Goal: Information Seeking & Learning: Learn about a topic

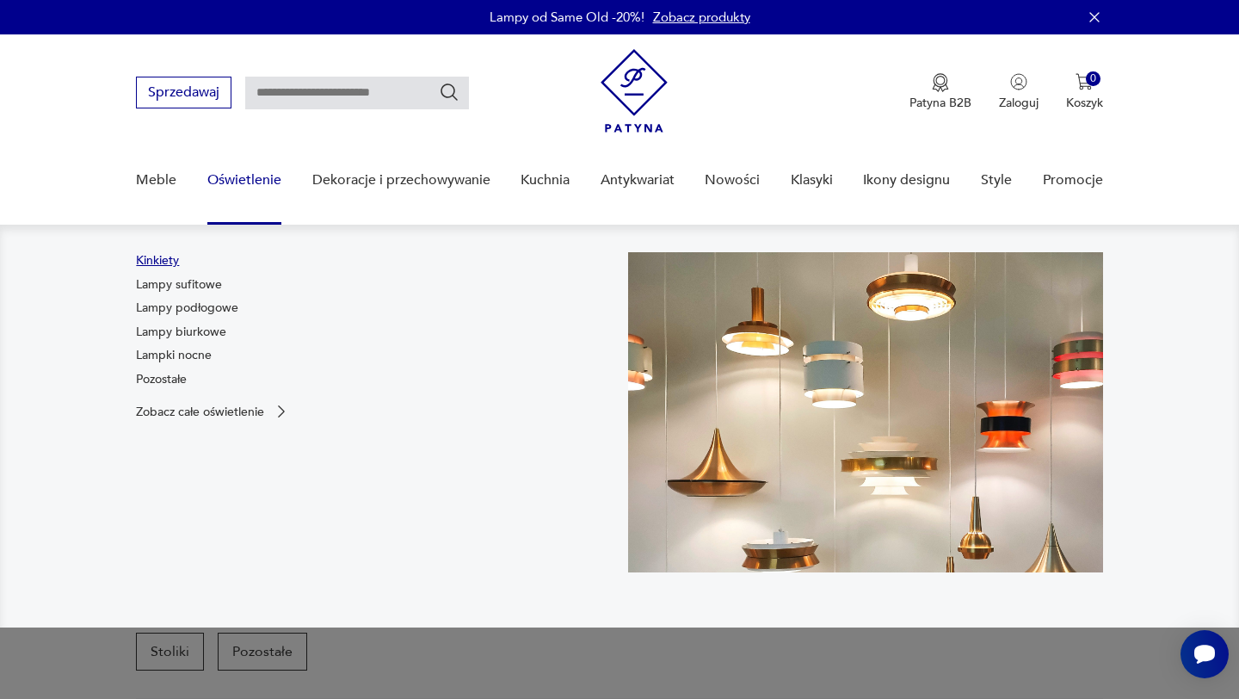
click at [159, 258] on link "Kinkiety" at bounding box center [157, 260] width 43 height 17
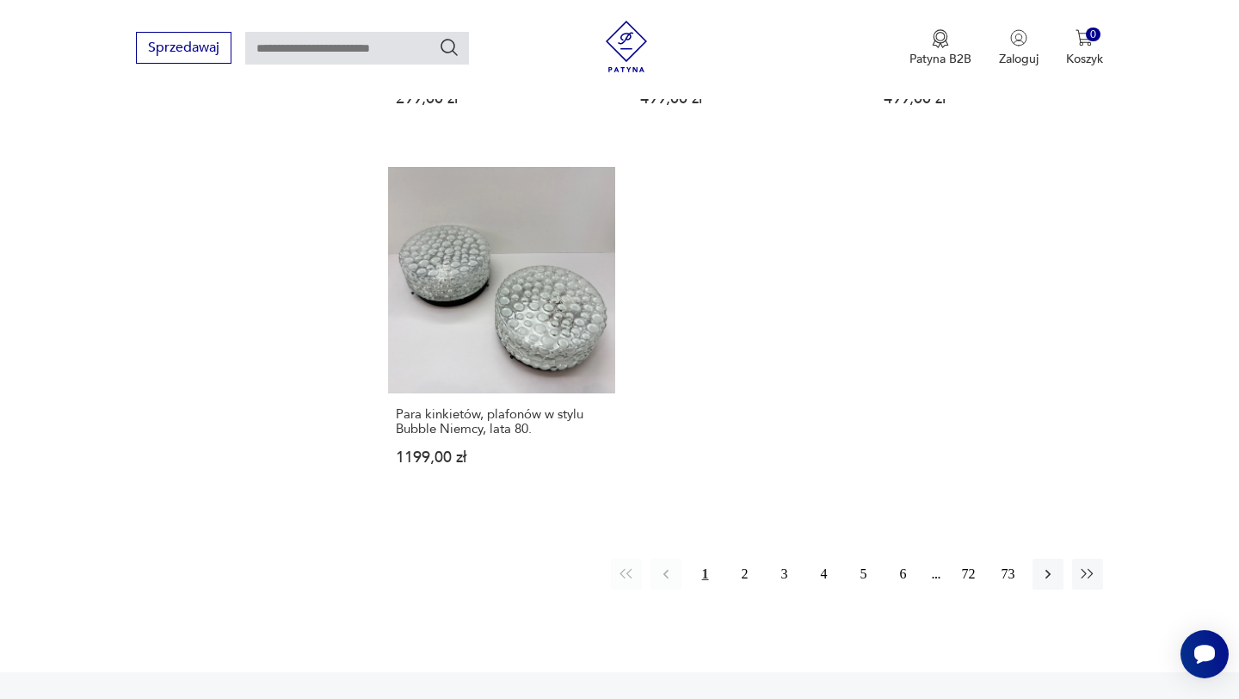
scroll to position [2528, 0]
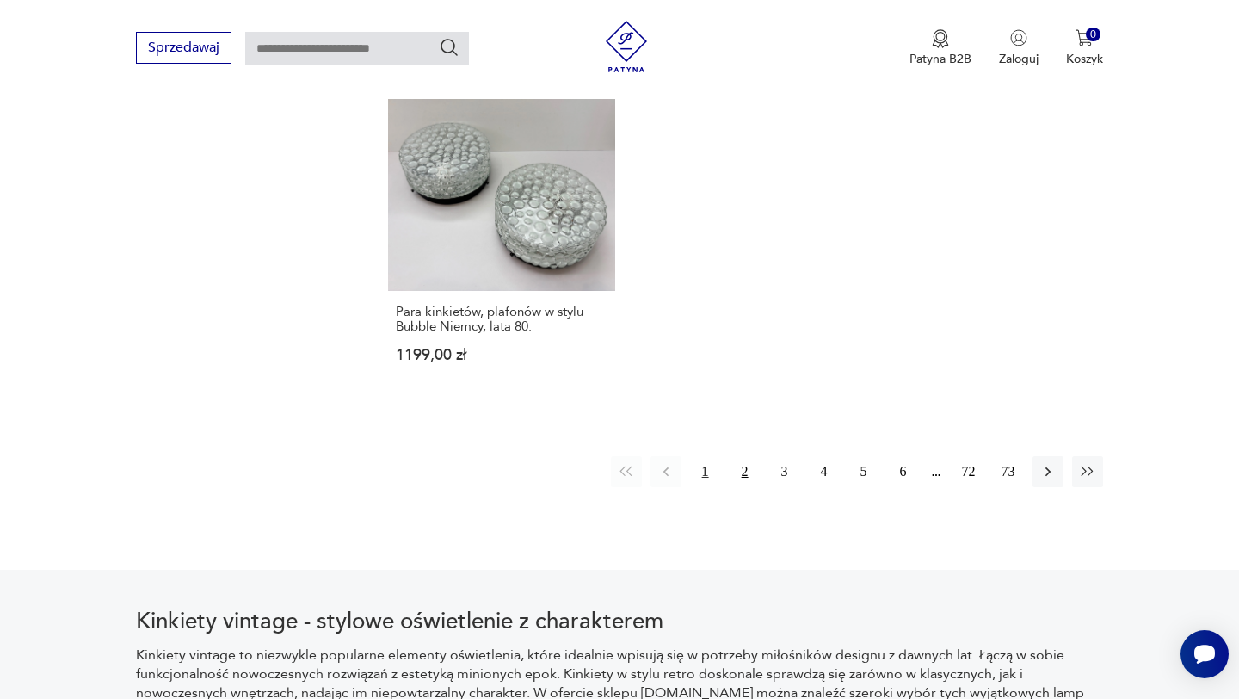
click at [743, 456] on button "2" at bounding box center [745, 471] width 31 height 31
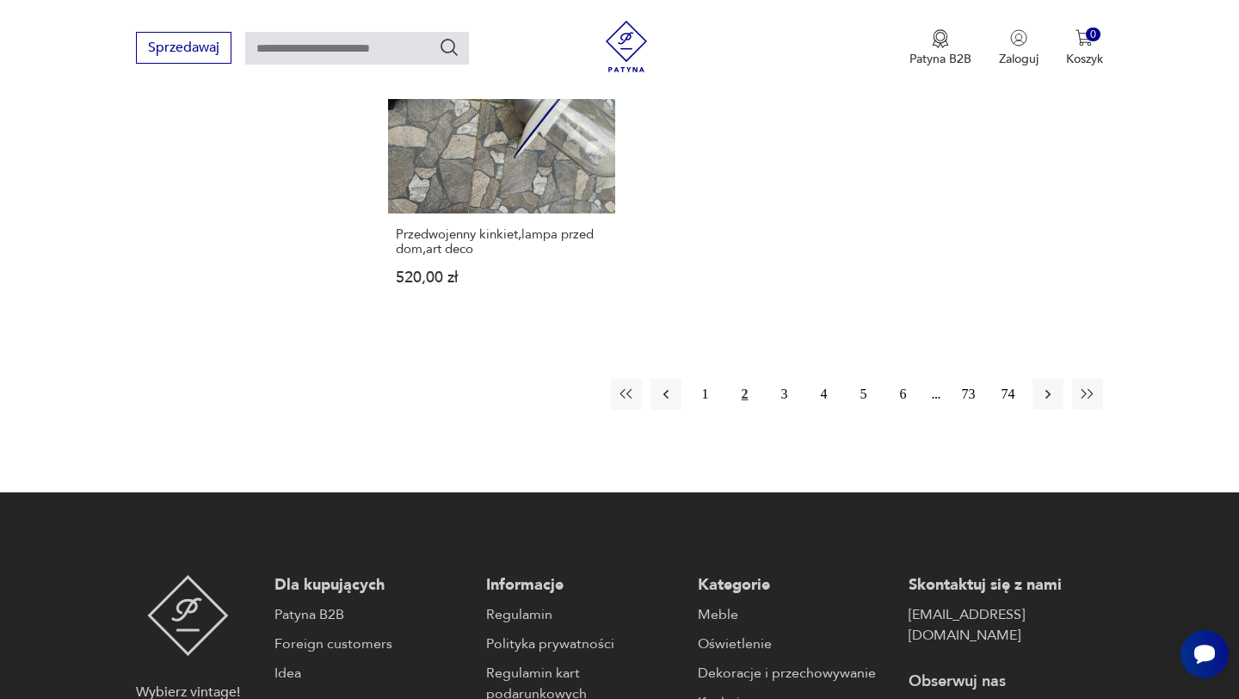
scroll to position [2579, 0]
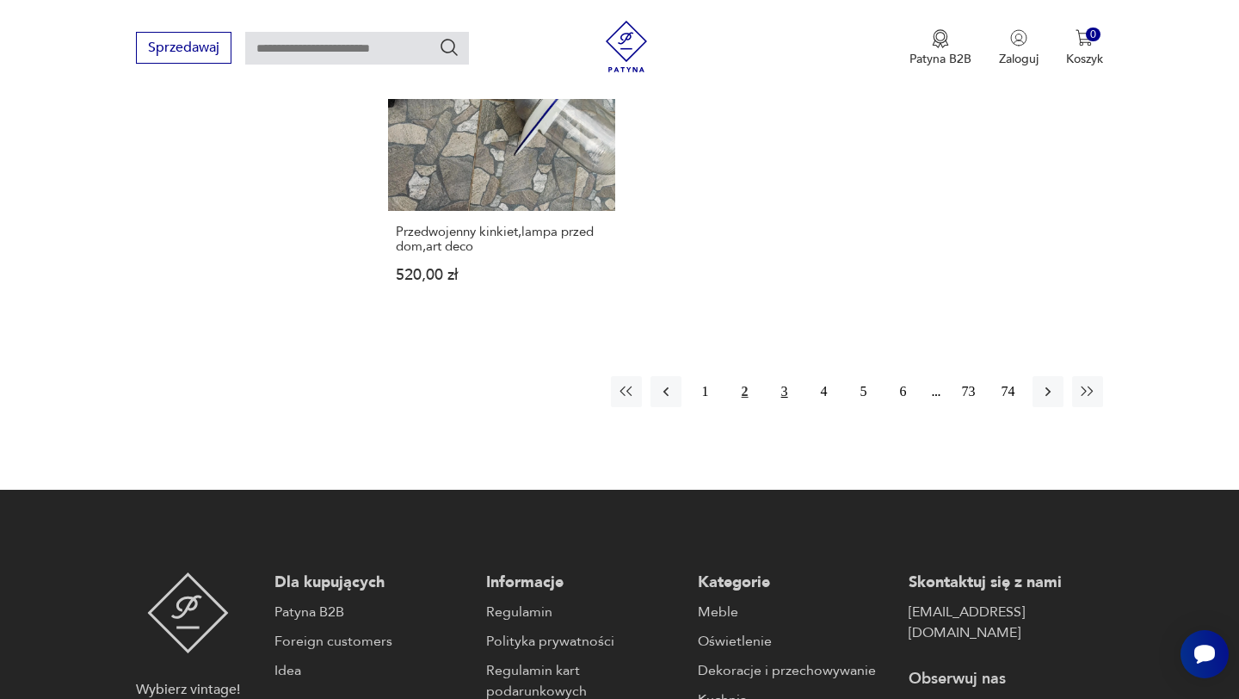
click at [782, 376] on button "3" at bounding box center [784, 391] width 31 height 31
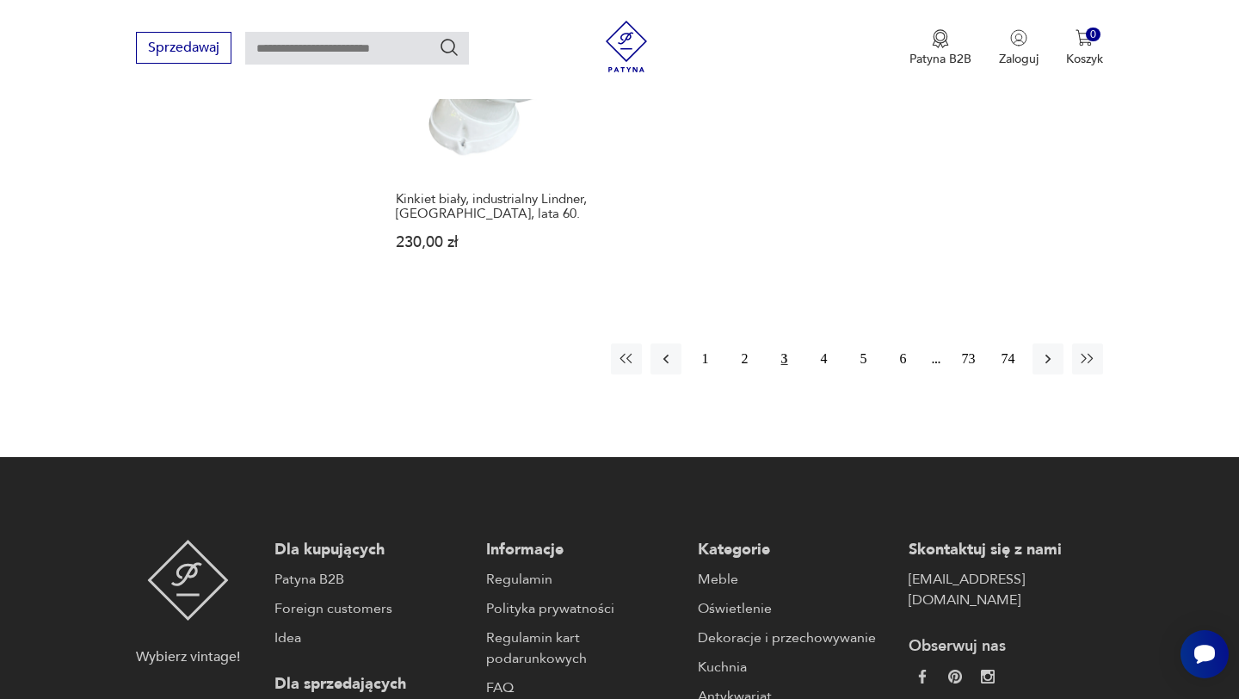
scroll to position [2598, 0]
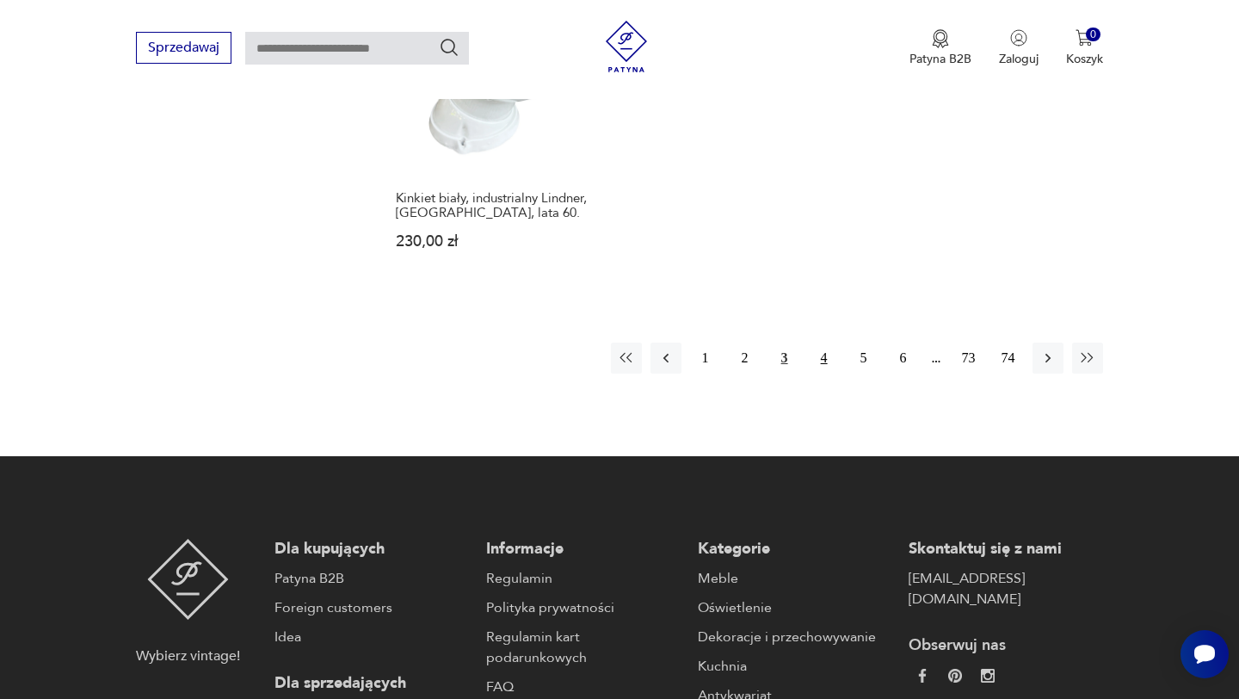
click at [811, 343] on button "4" at bounding box center [824, 358] width 31 height 31
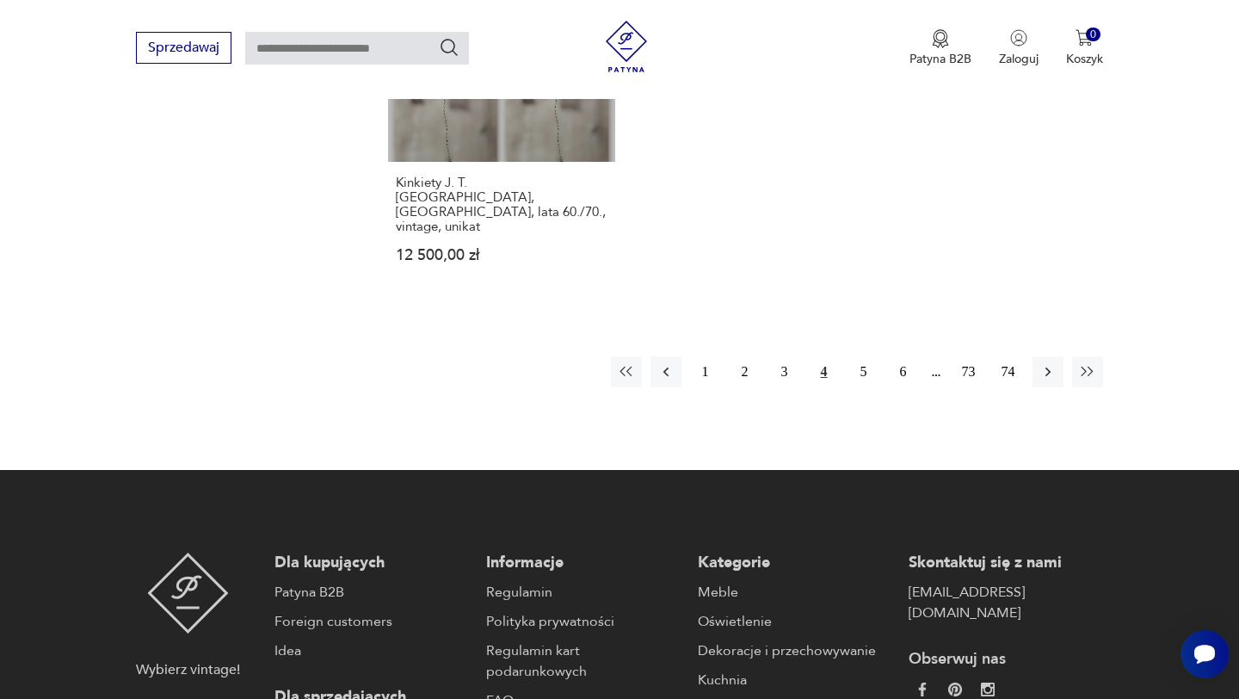
scroll to position [2636, 0]
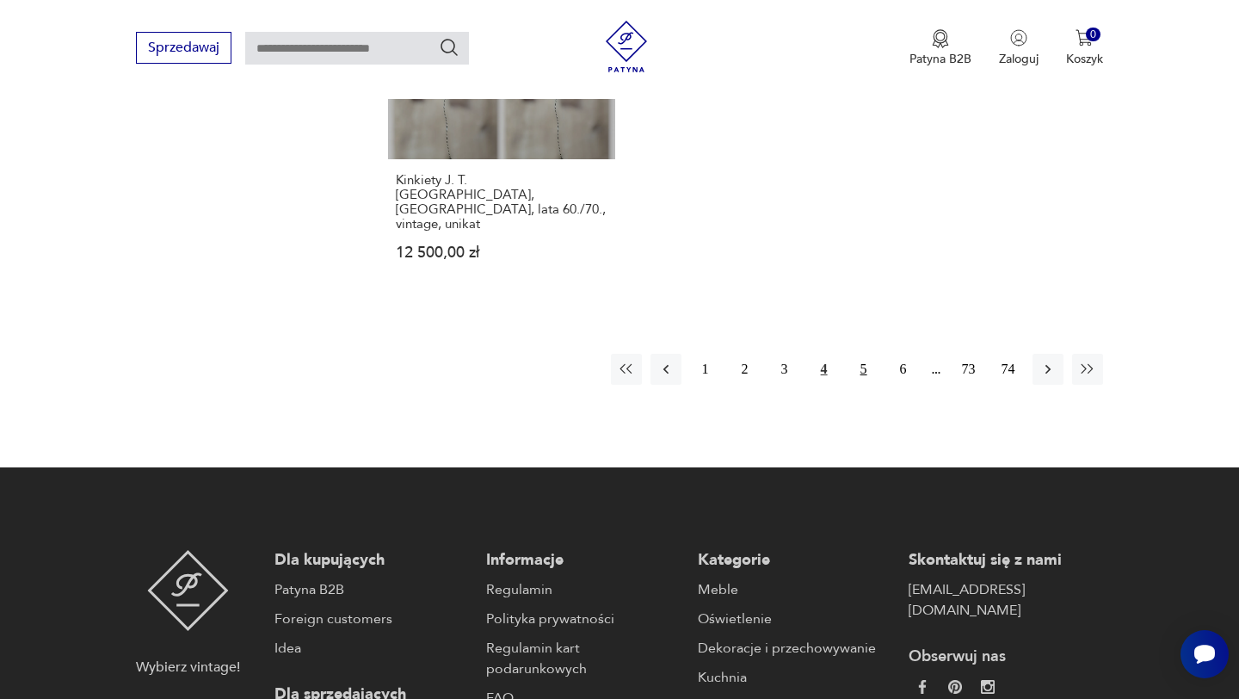
click at [862, 354] on button "5" at bounding box center [864, 369] width 31 height 31
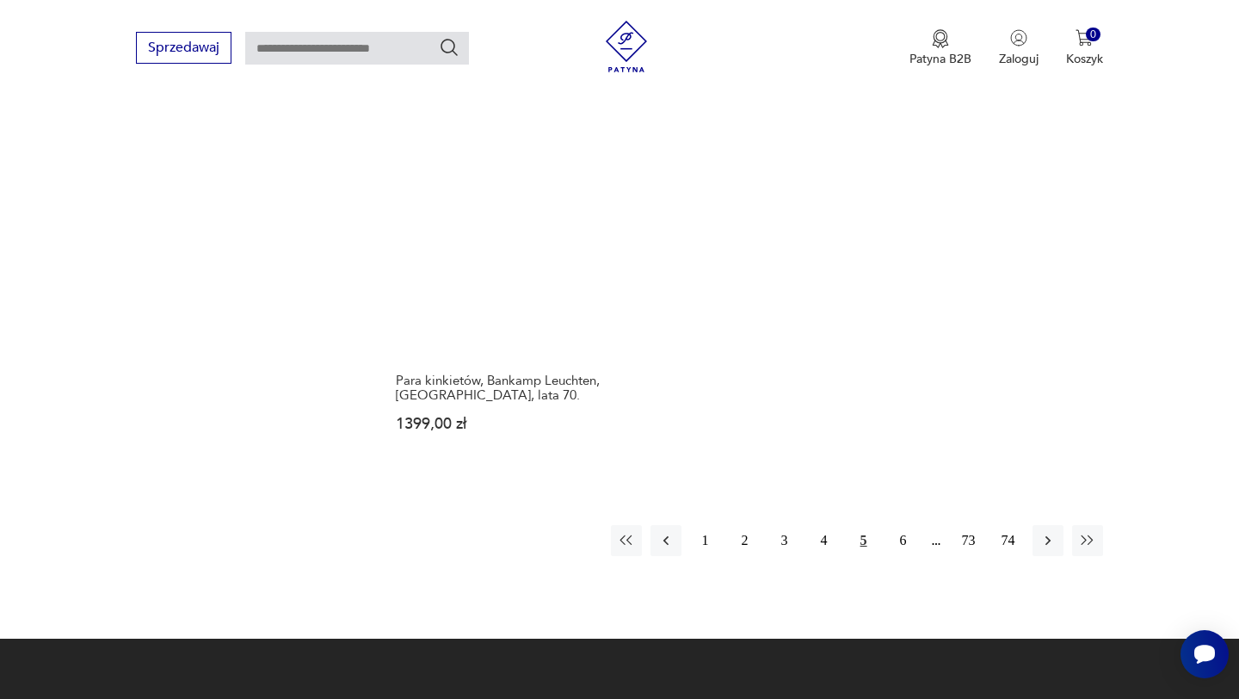
scroll to position [2506, 0]
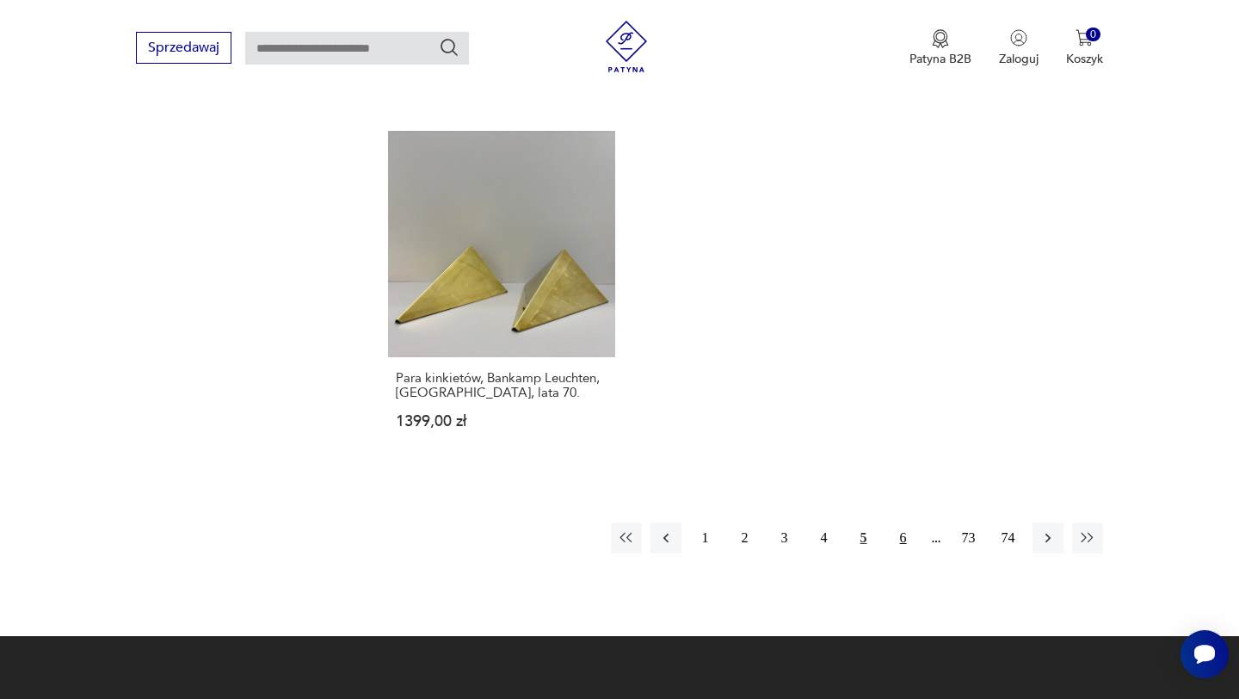
click at [888, 522] on button "6" at bounding box center [903, 537] width 31 height 31
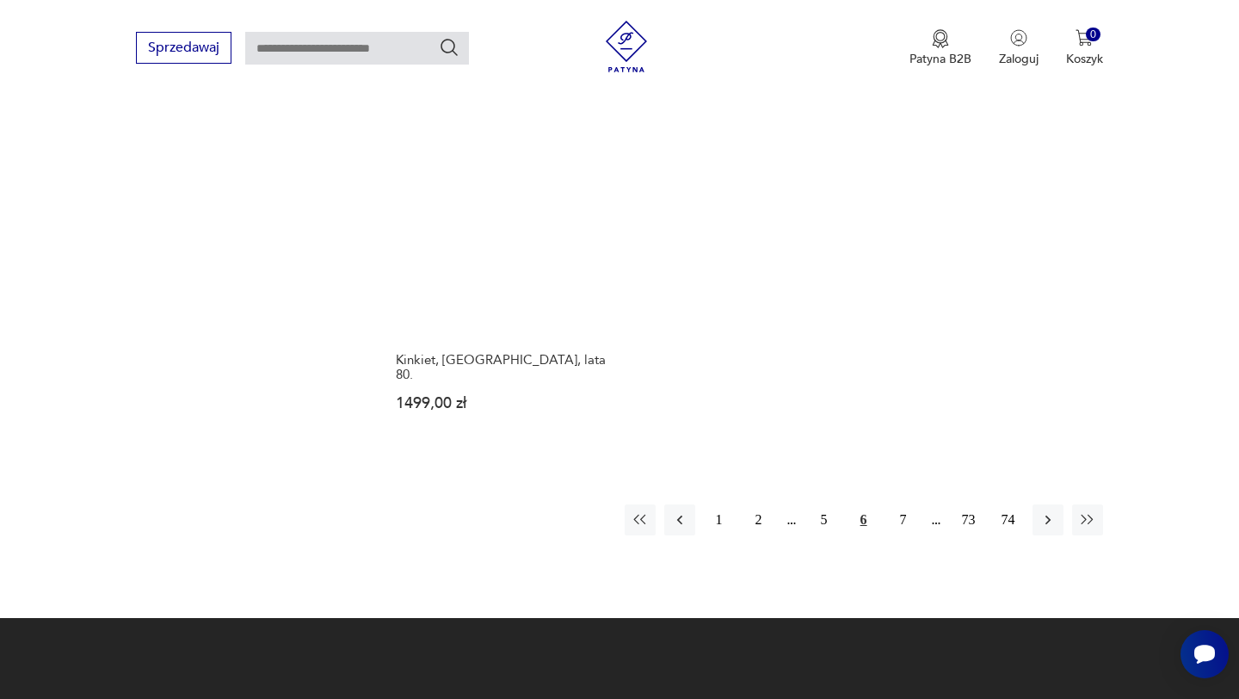
scroll to position [2610, 0]
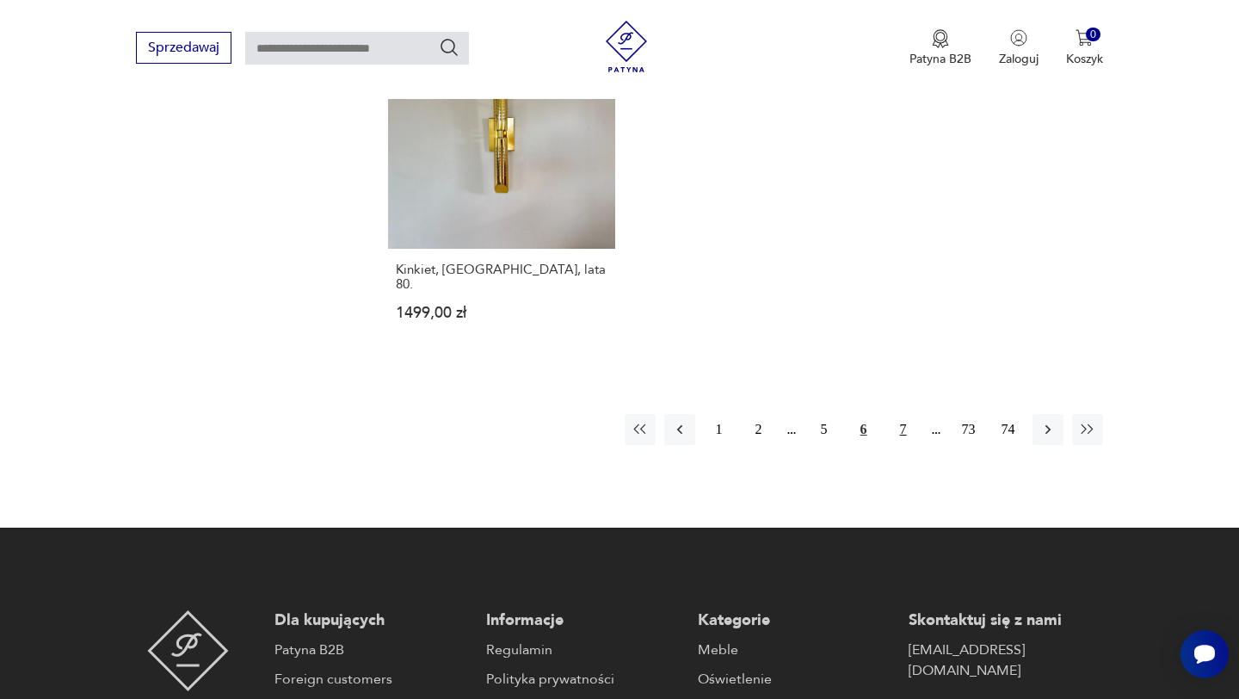
click at [899, 414] on button "7" at bounding box center [903, 429] width 31 height 31
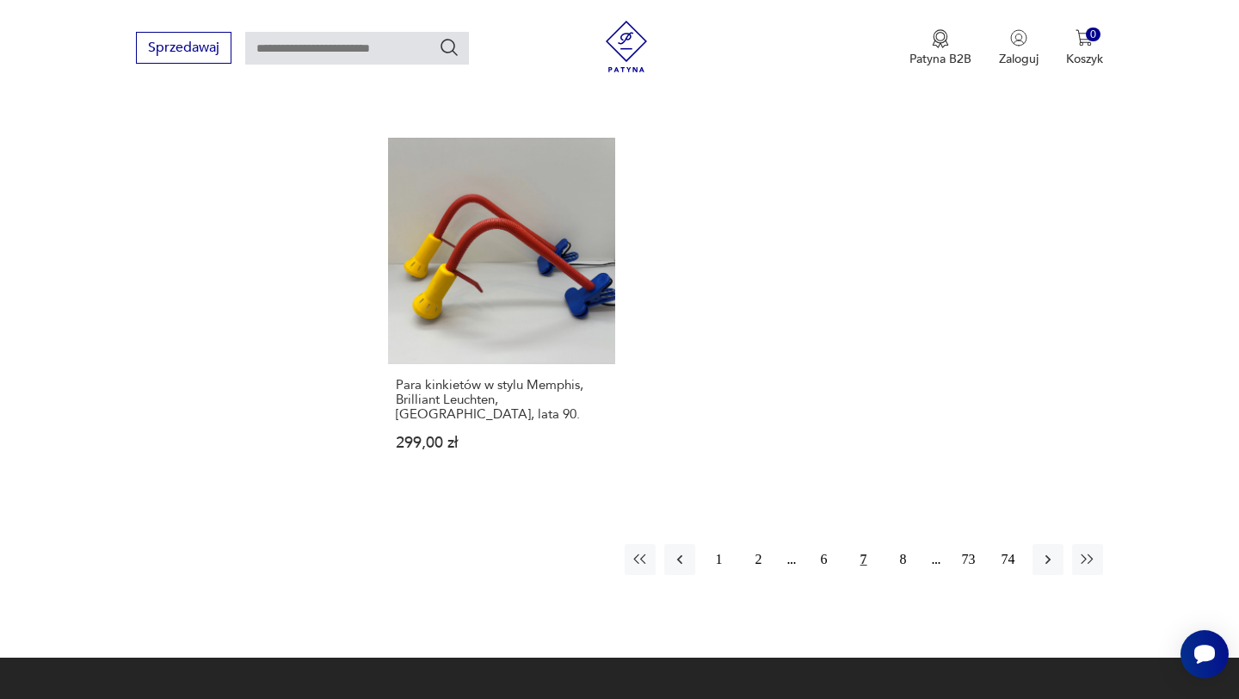
scroll to position [2500, 0]
click at [891, 543] on button "8" at bounding box center [903, 558] width 31 height 31
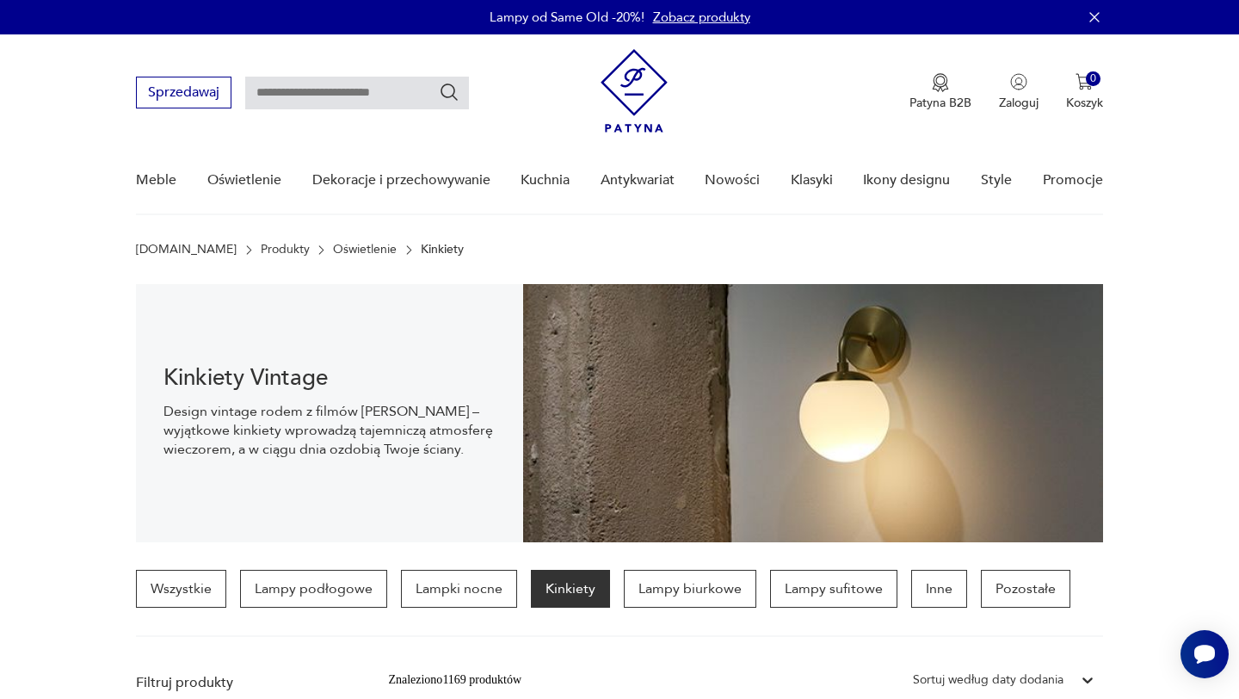
click at [320, 77] on input "text" at bounding box center [357, 93] width 224 height 33
type input "******"
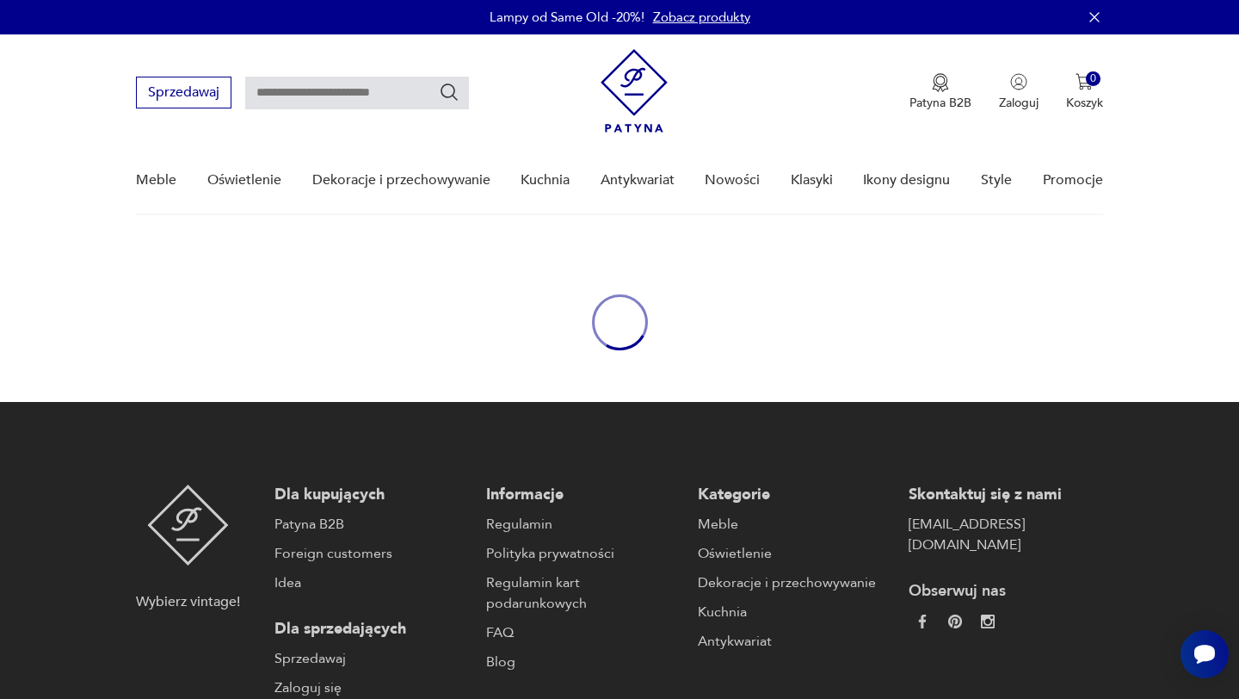
type input "******"
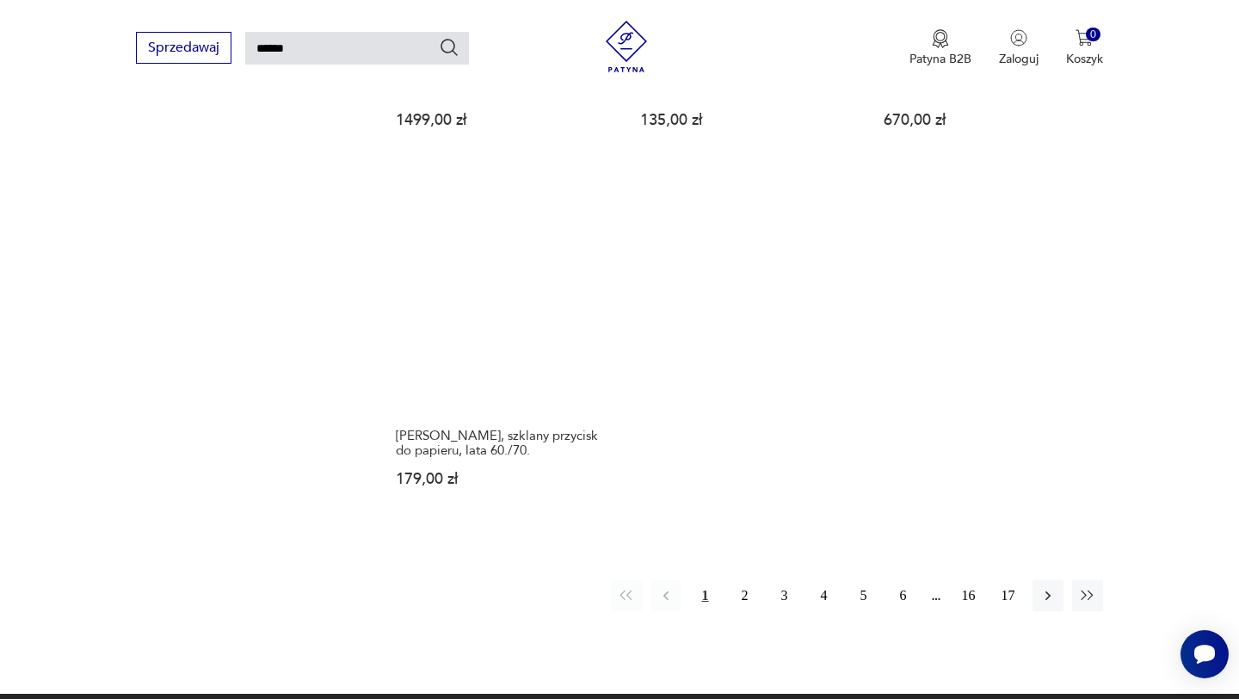
scroll to position [2015, 0]
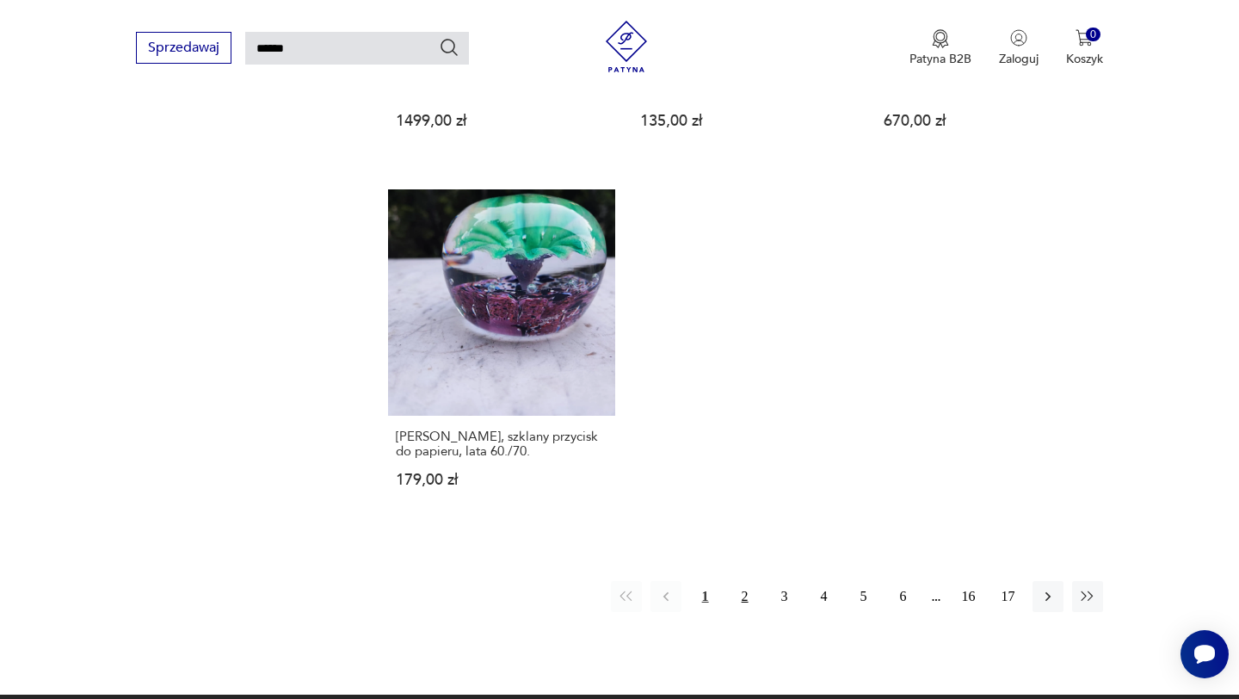
click at [742, 581] on button "2" at bounding box center [745, 596] width 31 height 31
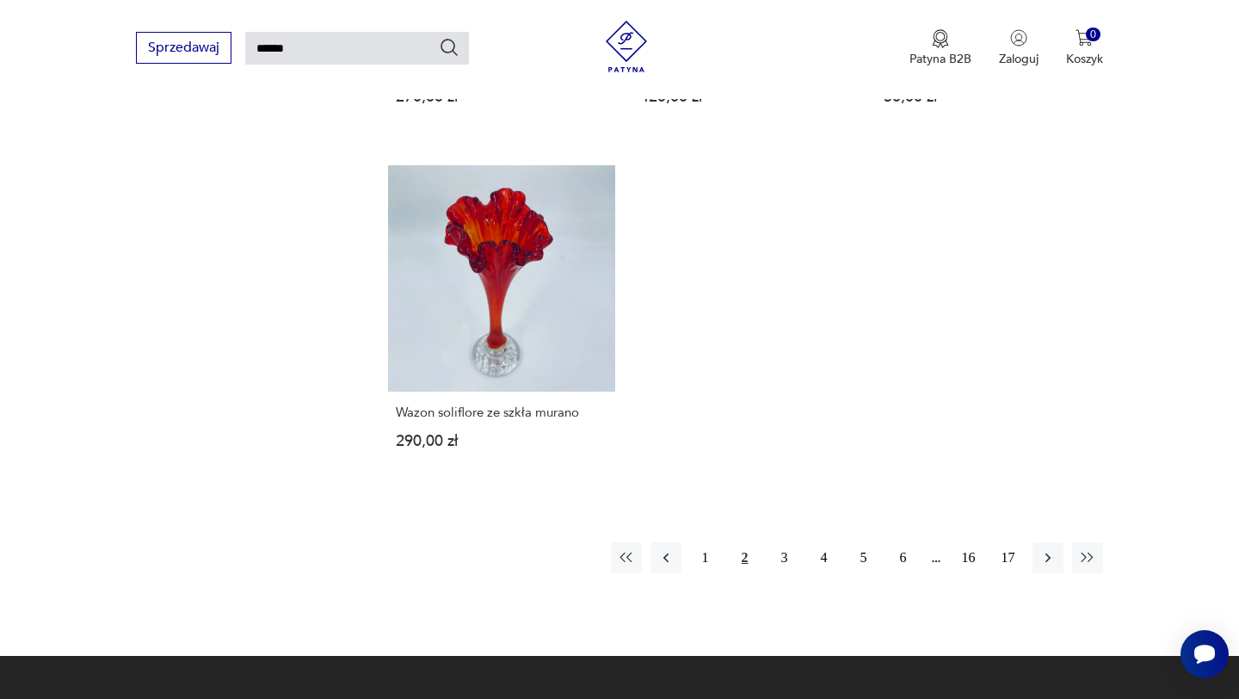
scroll to position [1997, 0]
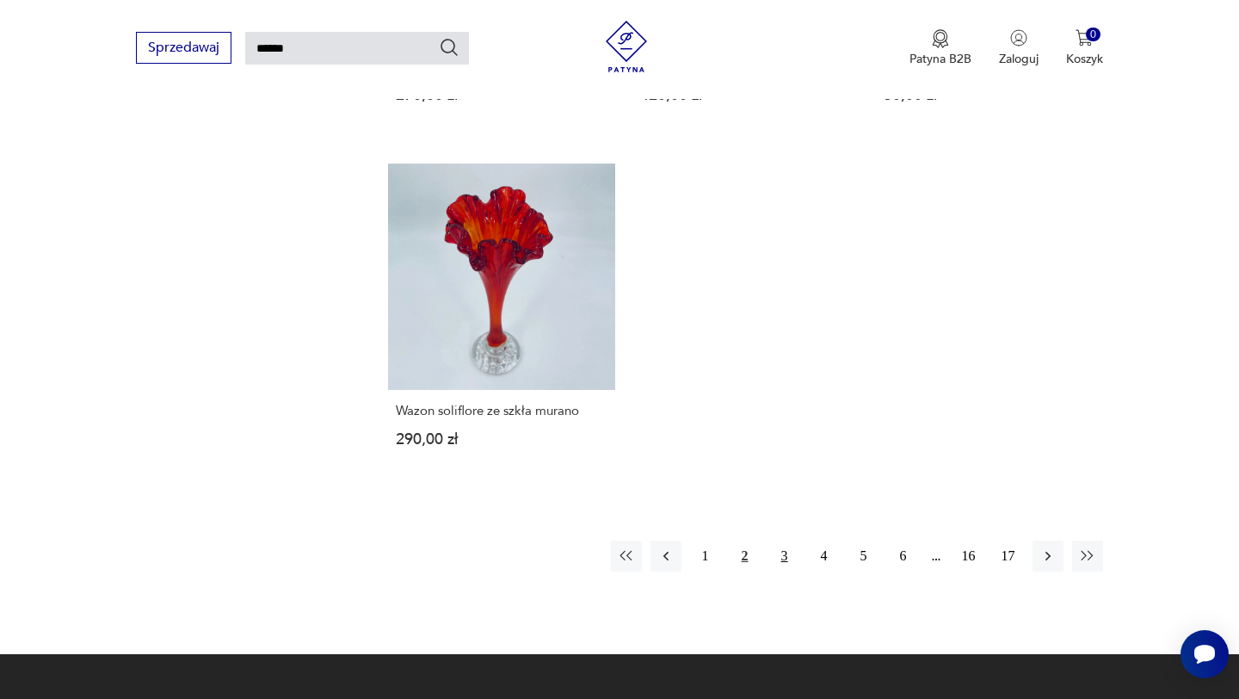
click at [788, 572] on button "3" at bounding box center [784, 556] width 31 height 31
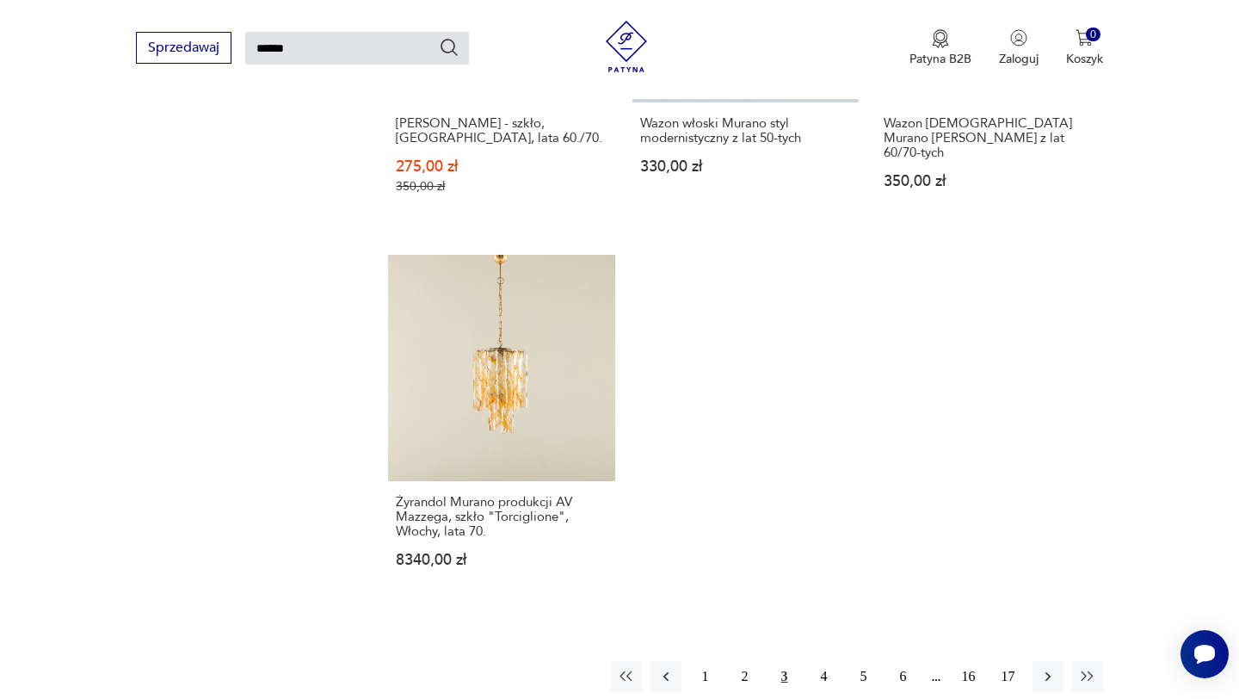
scroll to position [1990, 0]
click at [829, 660] on button "4" at bounding box center [824, 675] width 31 height 31
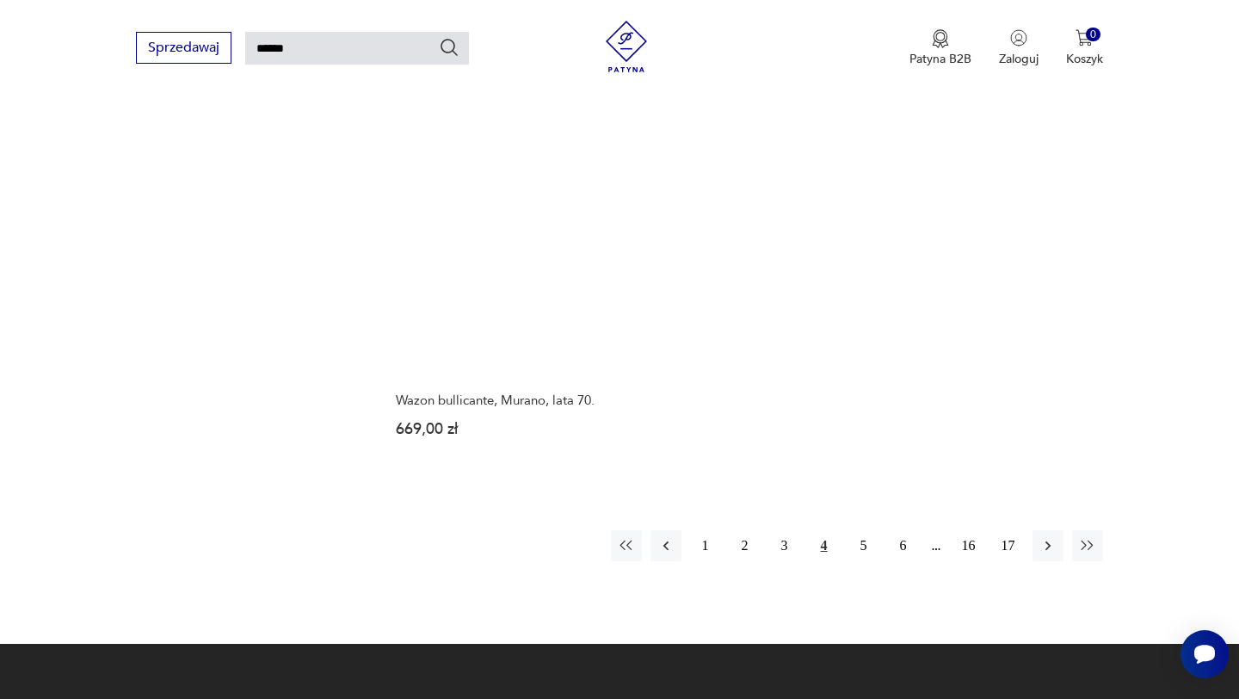
scroll to position [2038, 0]
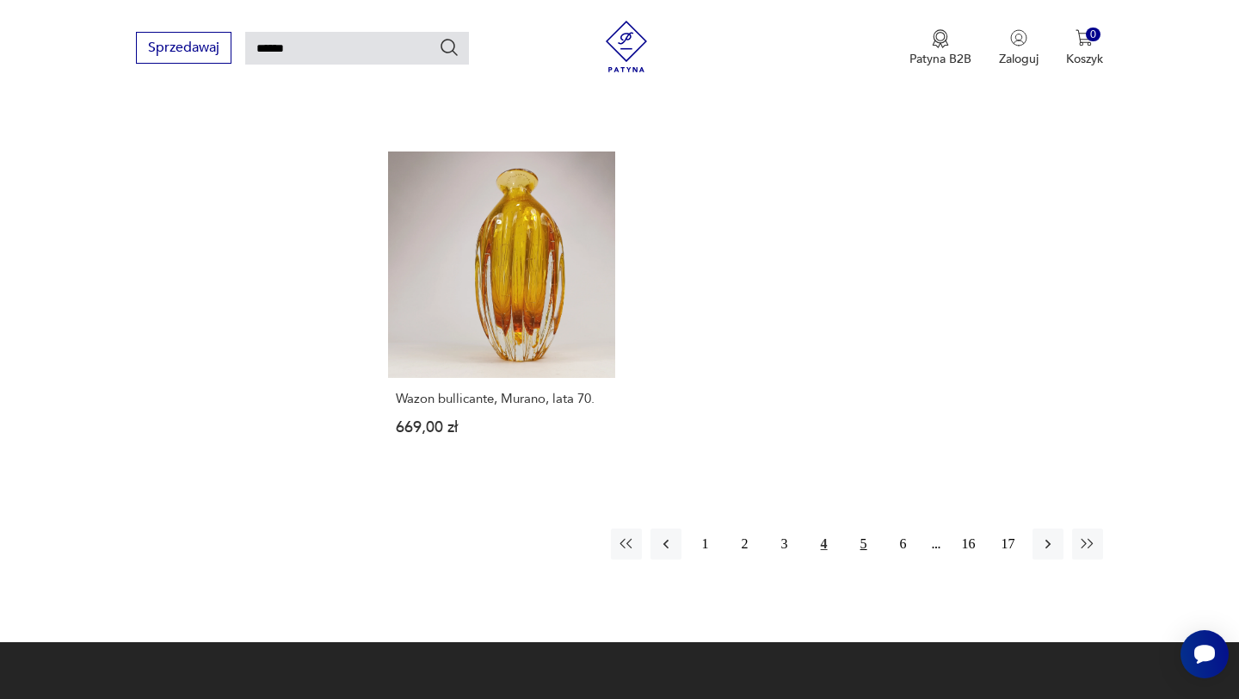
click at [853, 555] on button "5" at bounding box center [864, 543] width 31 height 31
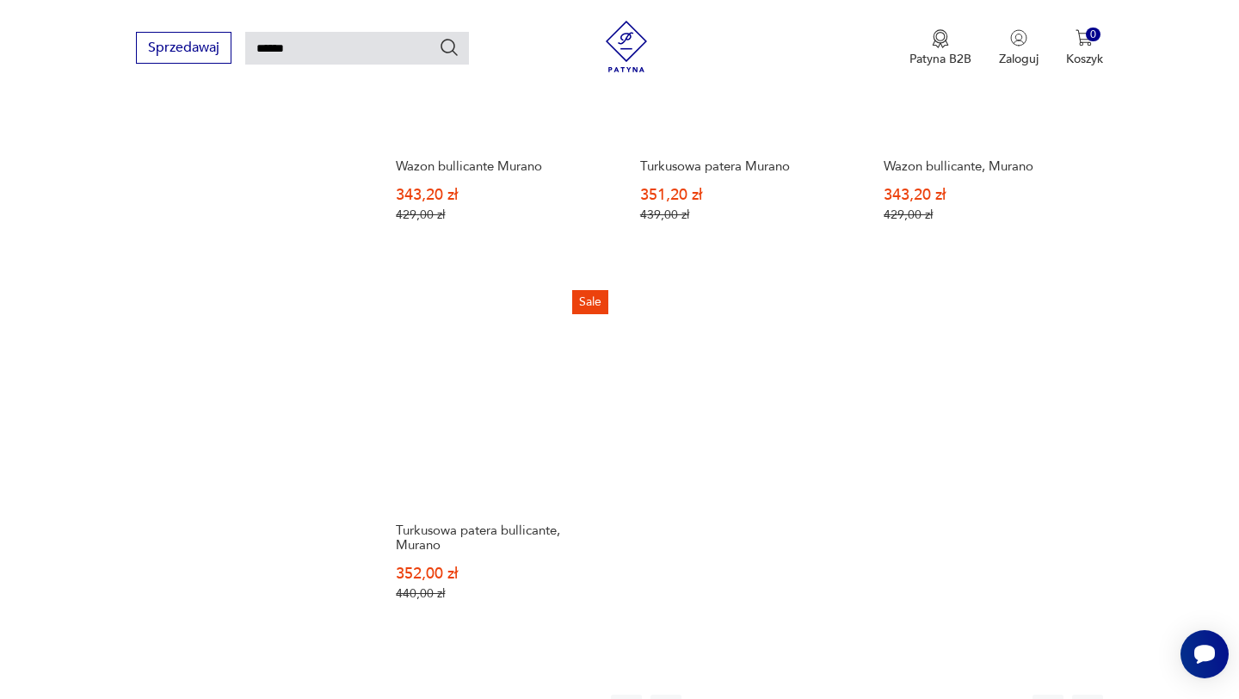
scroll to position [1979, 0]
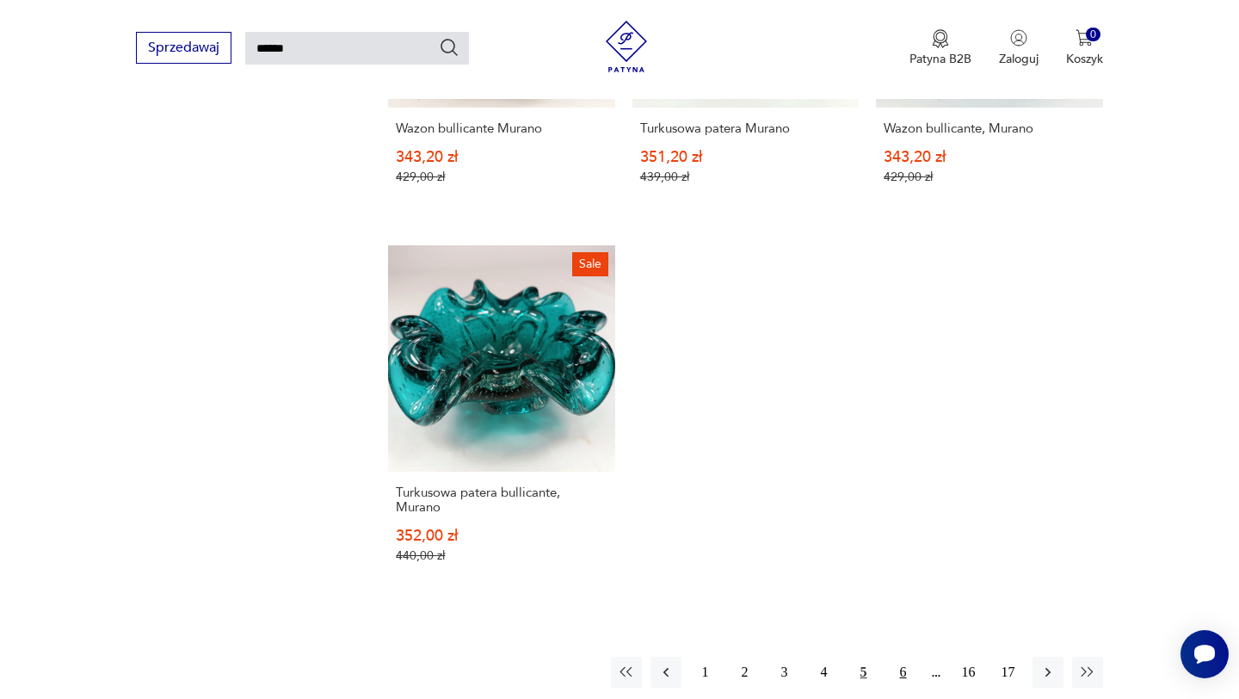
click at [893, 660] on button "6" at bounding box center [903, 672] width 31 height 31
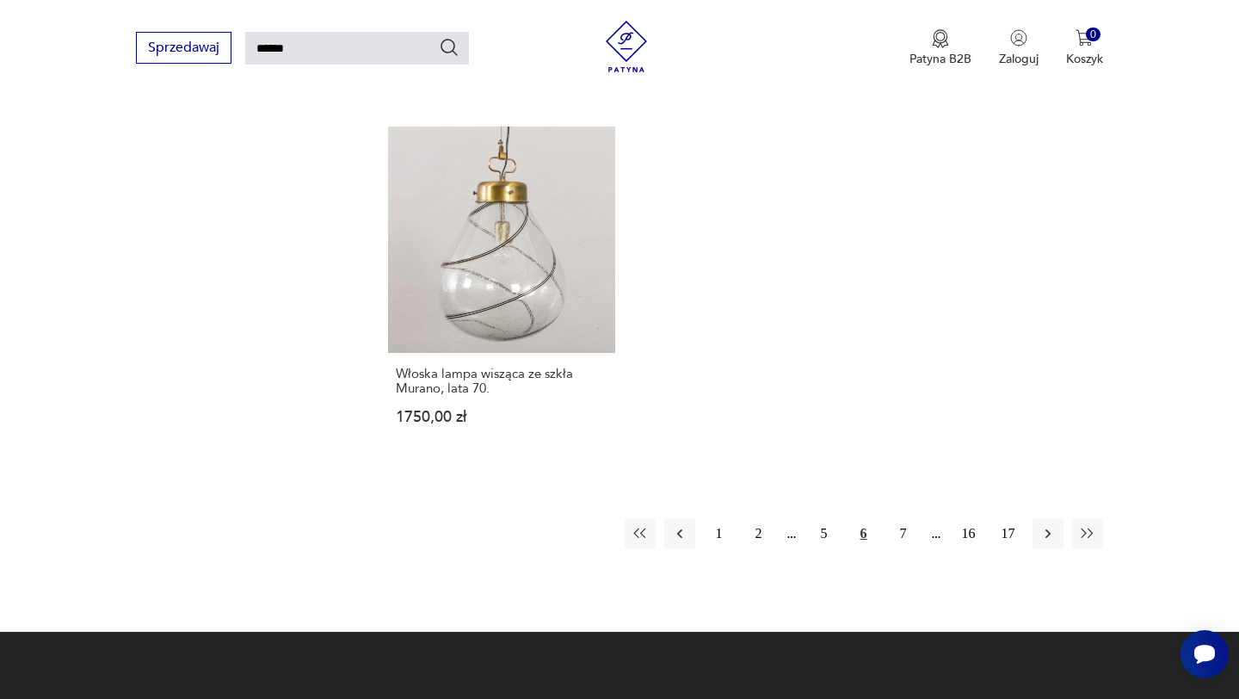
scroll to position [2134, 0]
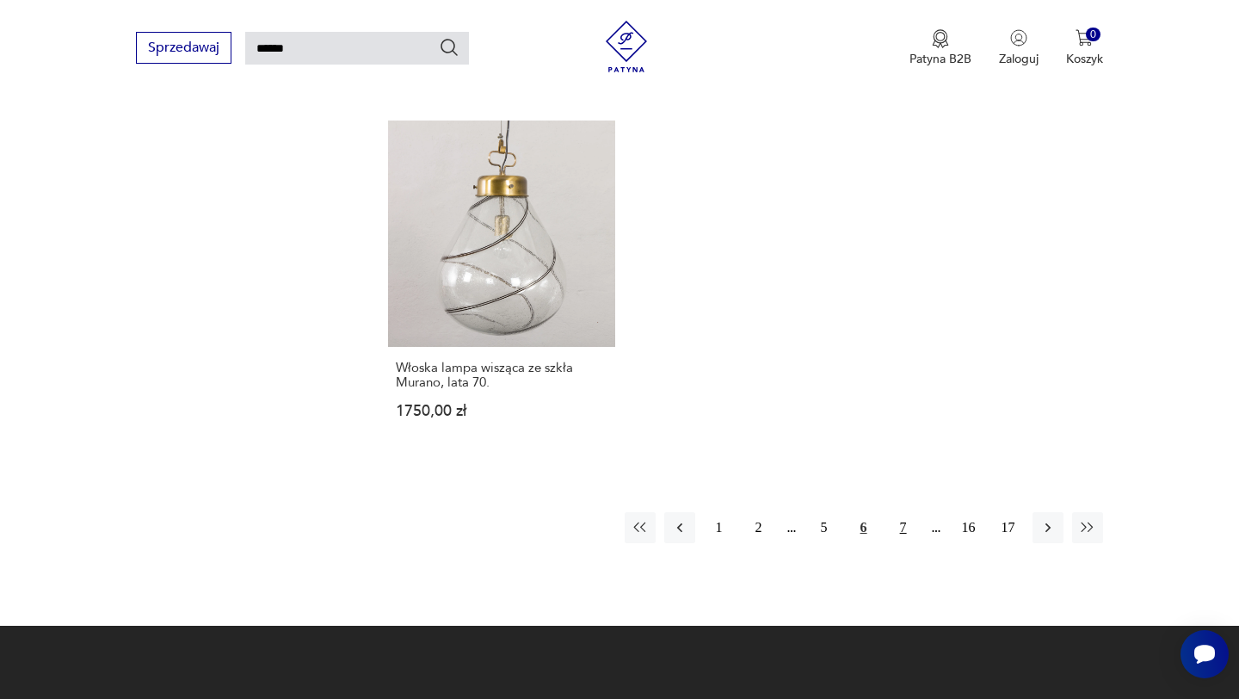
click at [908, 512] on button "7" at bounding box center [903, 527] width 31 height 31
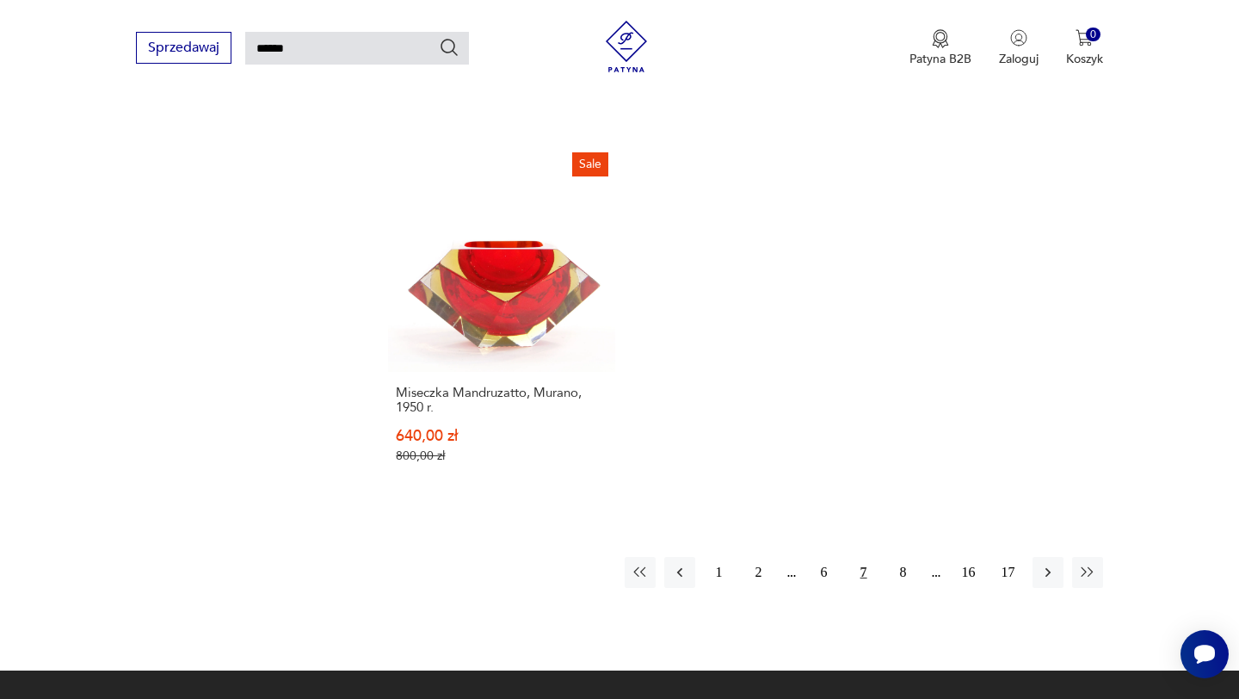
scroll to position [2087, 0]
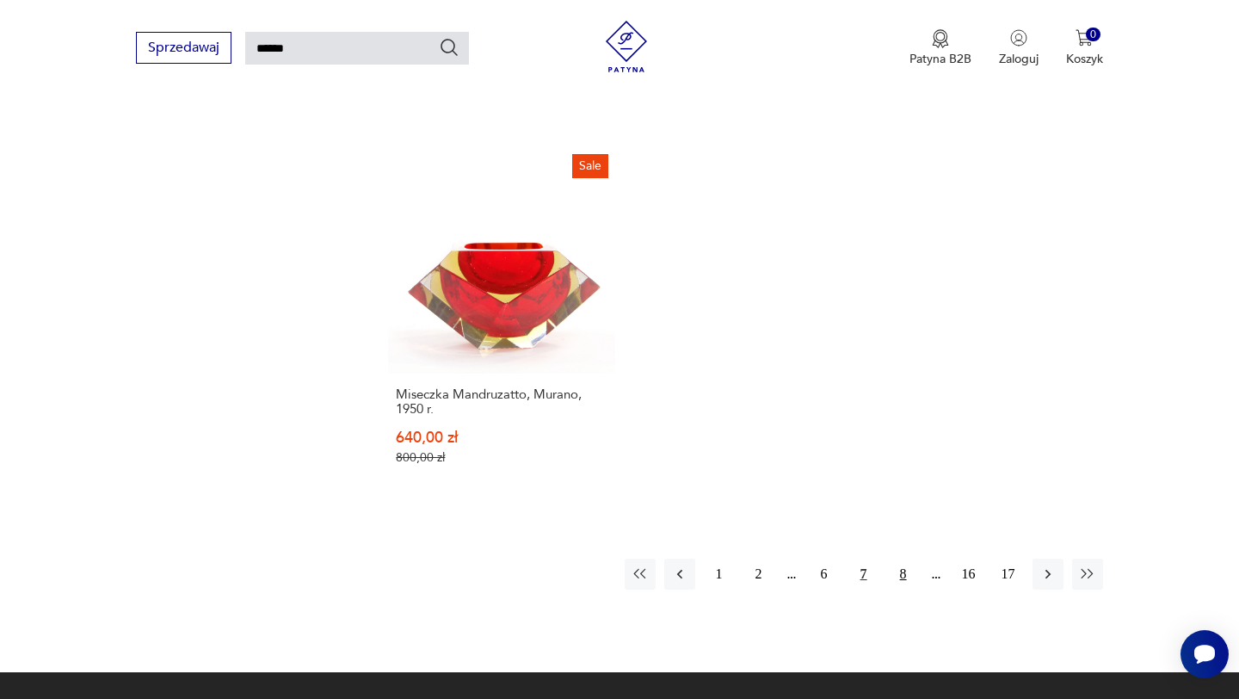
click at [899, 579] on button "8" at bounding box center [903, 574] width 31 height 31
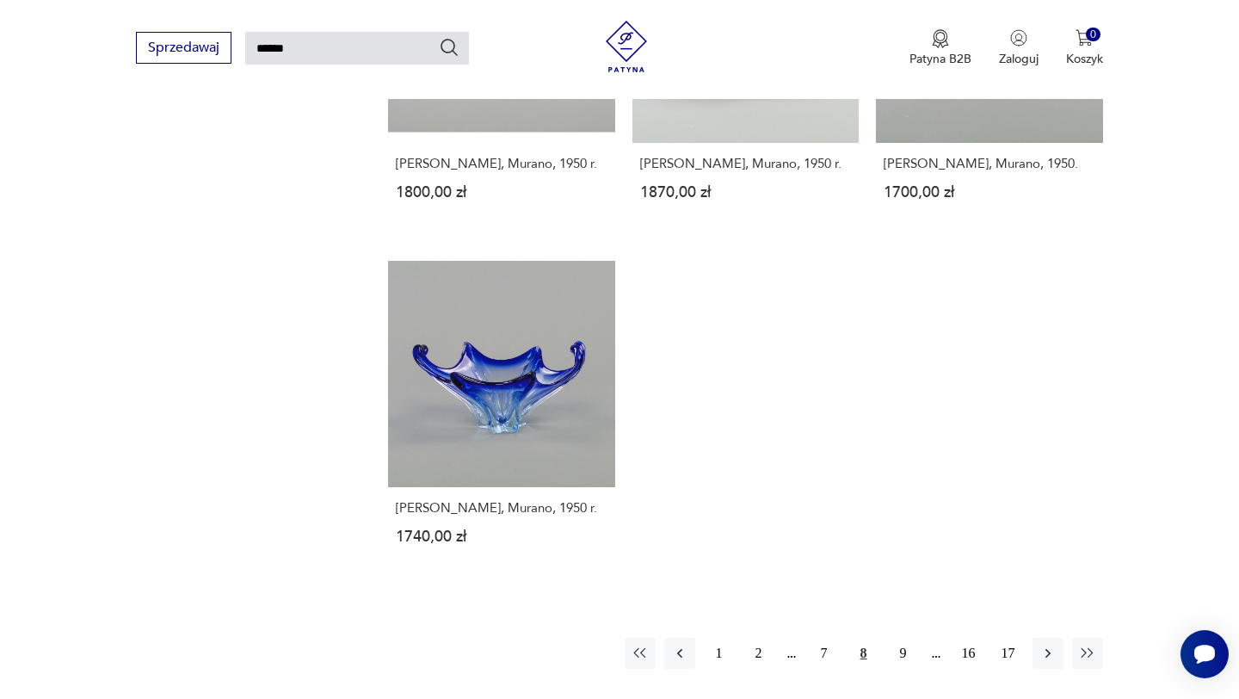
scroll to position [2047, 0]
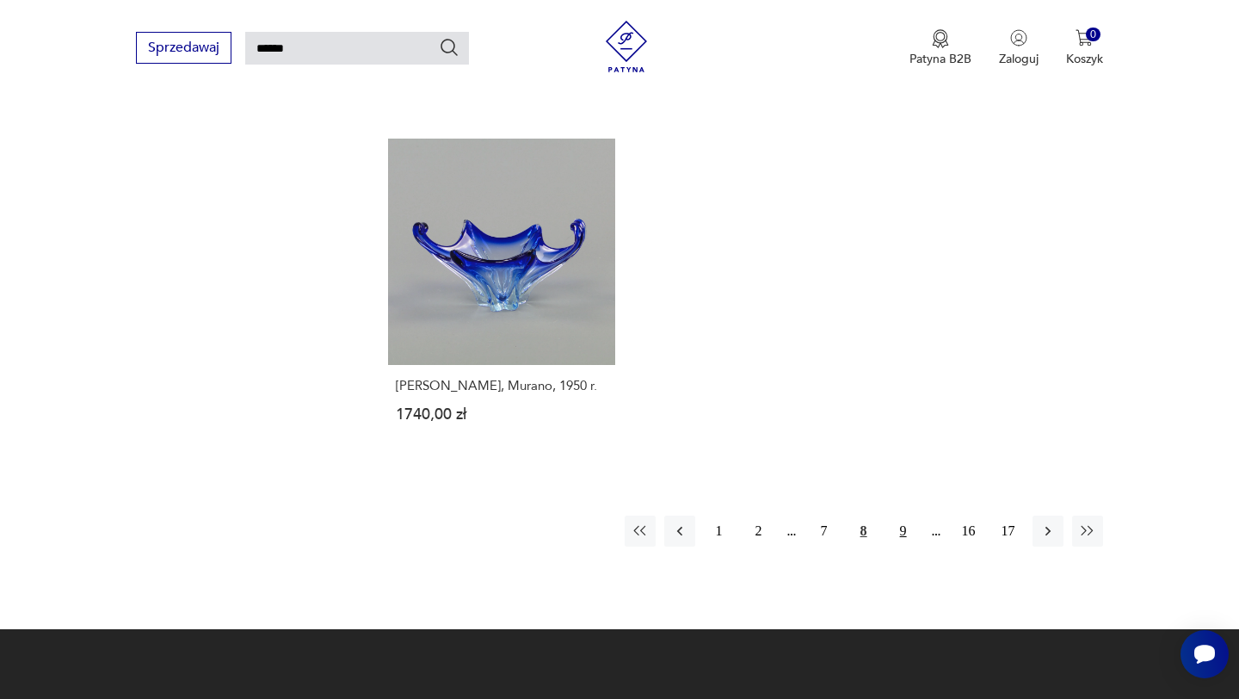
click at [905, 547] on button "9" at bounding box center [903, 531] width 31 height 31
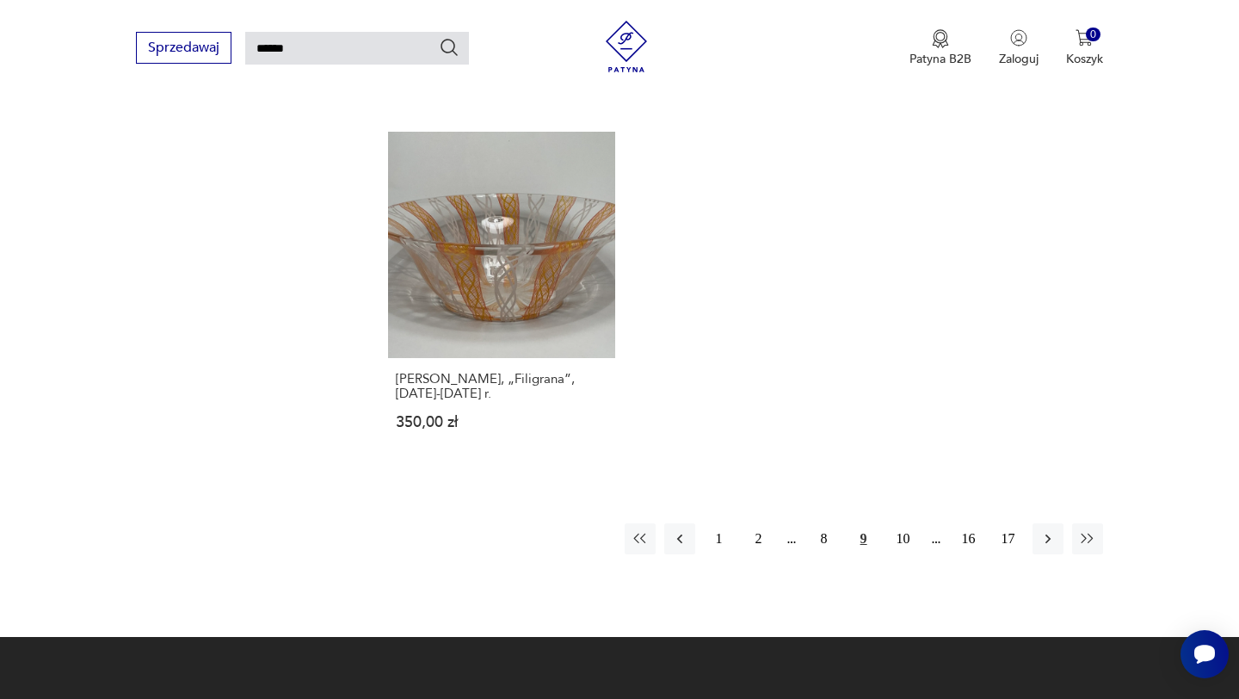
scroll to position [2043, 0]
click at [907, 540] on button "10" at bounding box center [903, 539] width 31 height 31
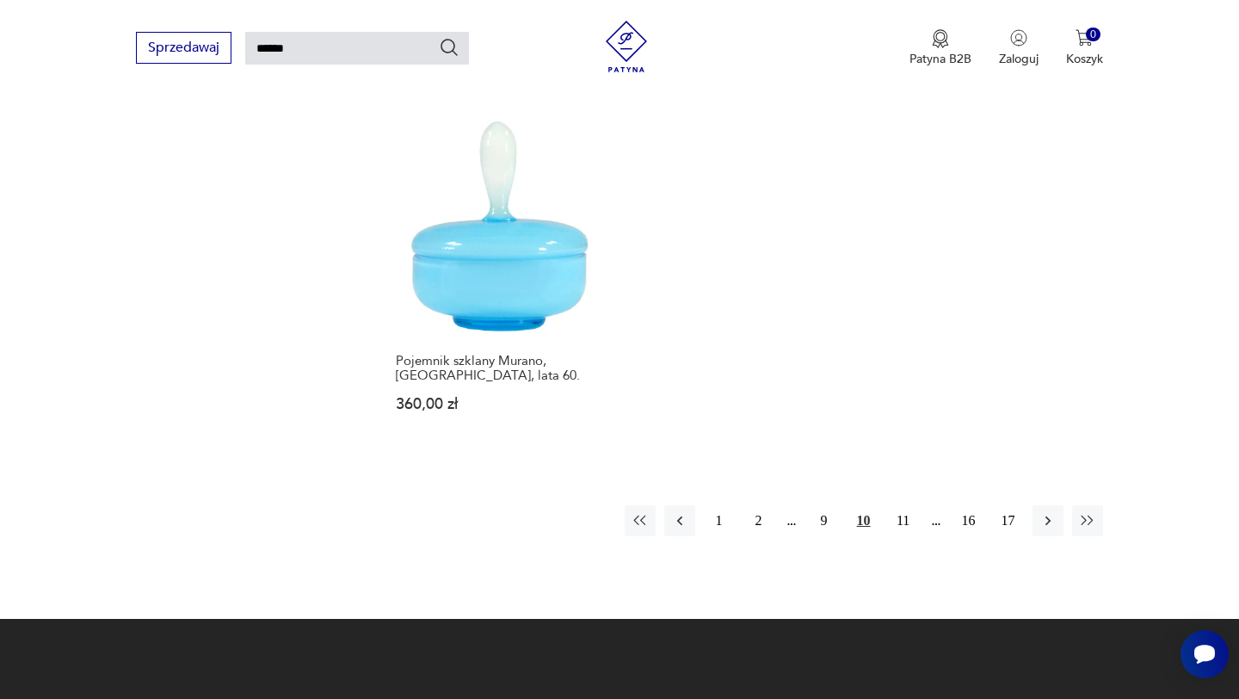
scroll to position [2197, 0]
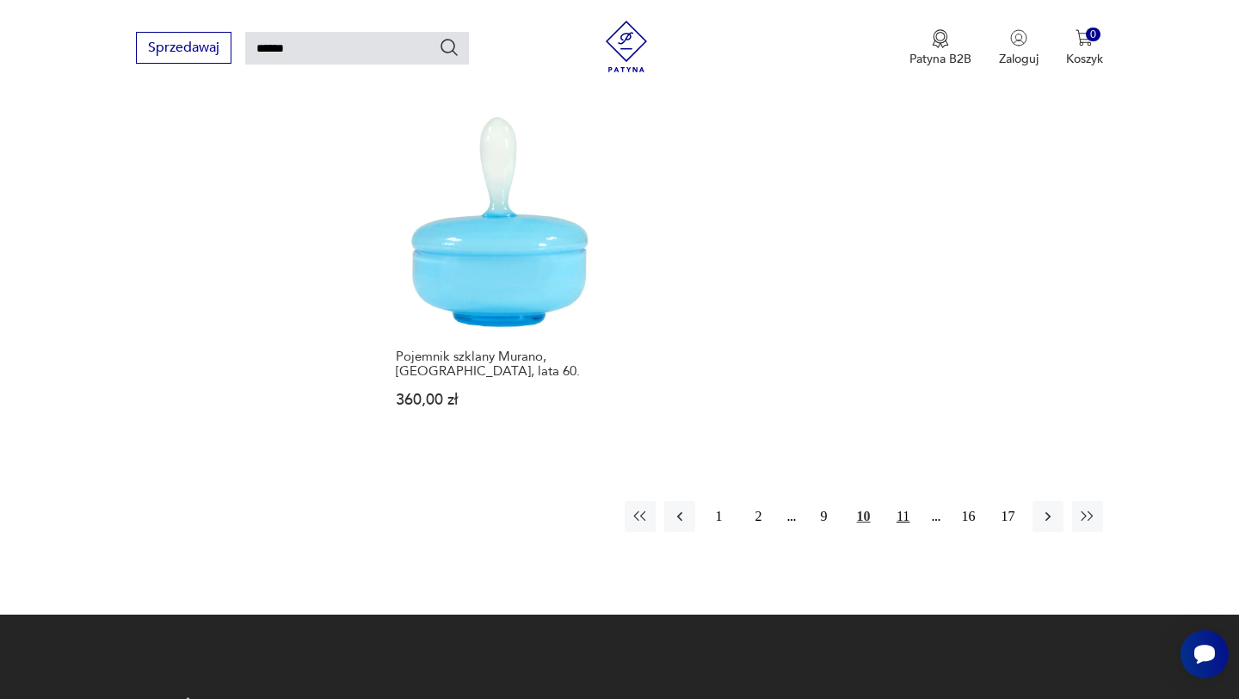
click at [901, 501] on button "11" at bounding box center [903, 516] width 31 height 31
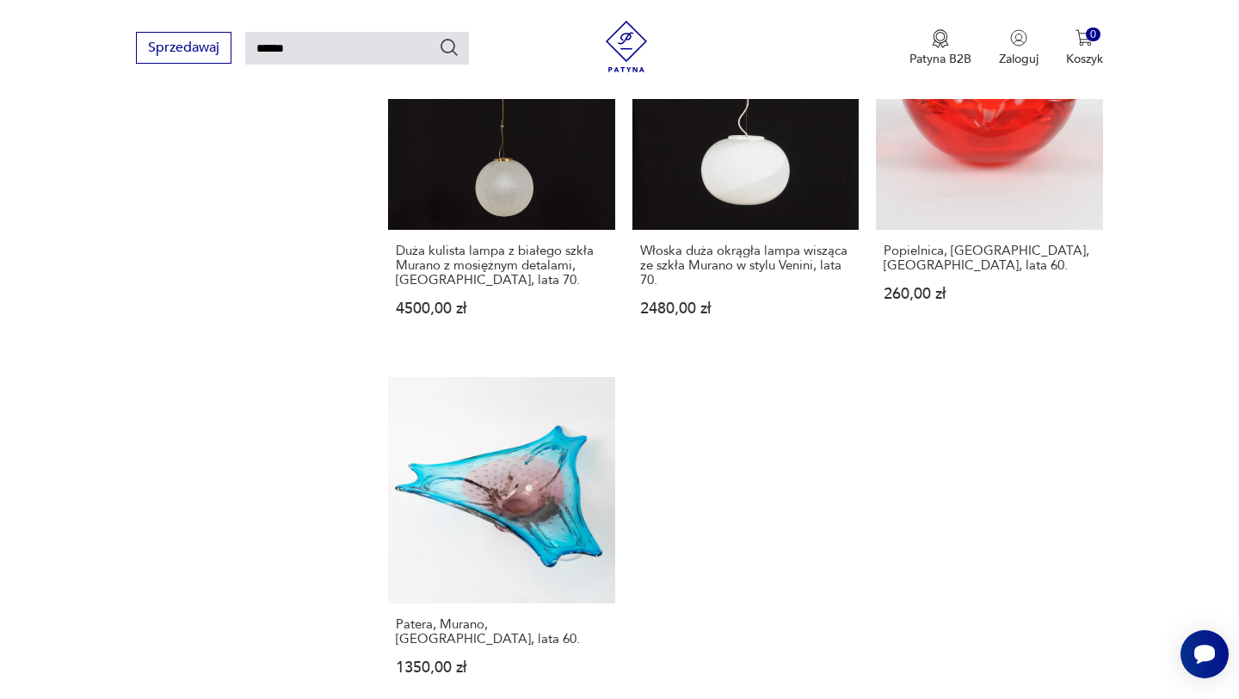
scroll to position [2029, 0]
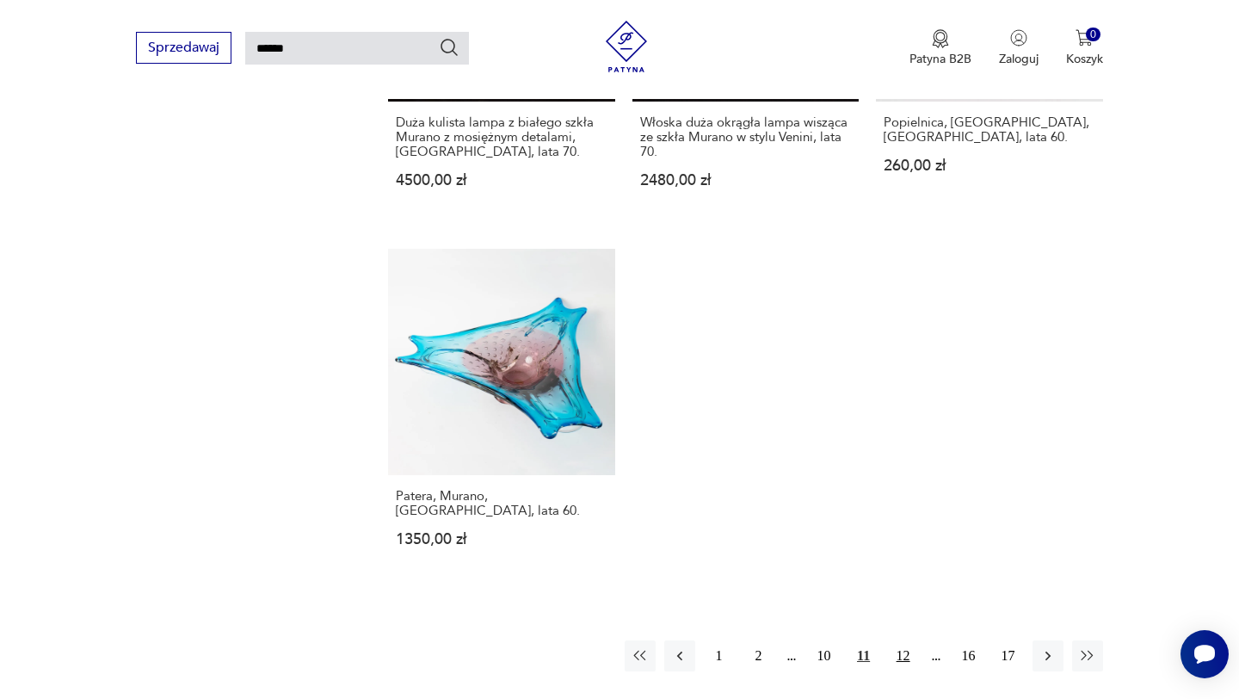
click at [911, 640] on button "12" at bounding box center [903, 655] width 31 height 31
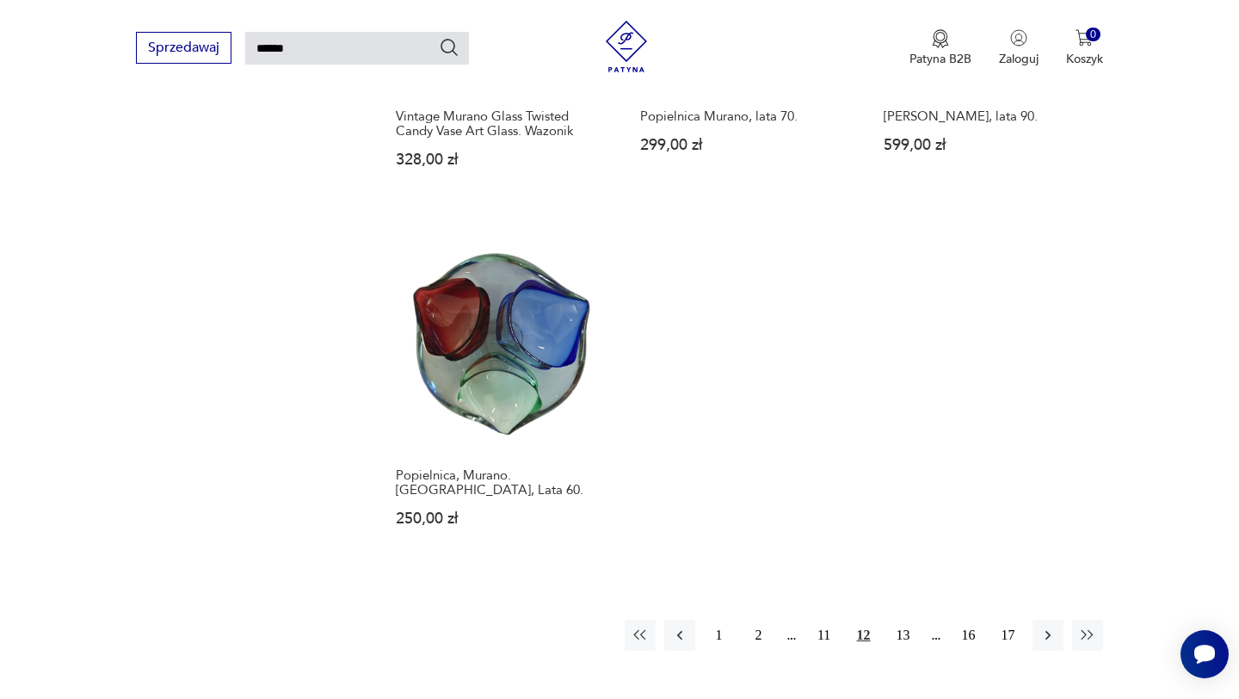
scroll to position [1994, 0]
click at [898, 624] on button "13" at bounding box center [903, 636] width 31 height 31
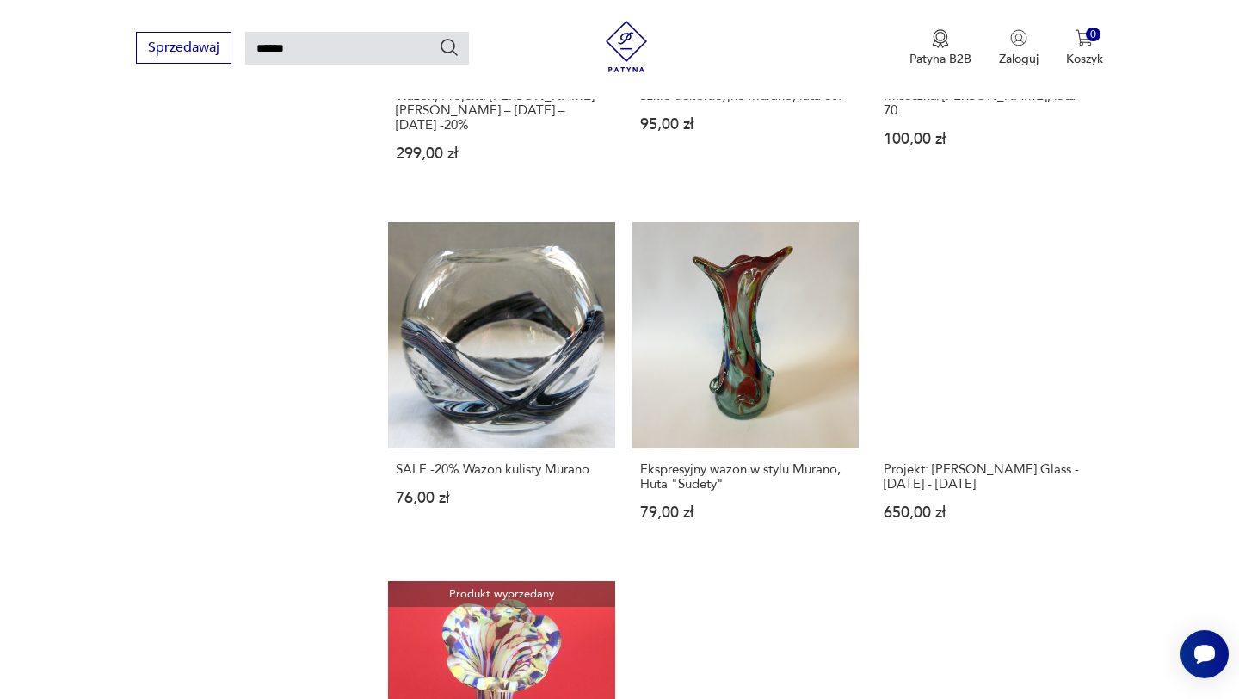
scroll to position [1876, 0]
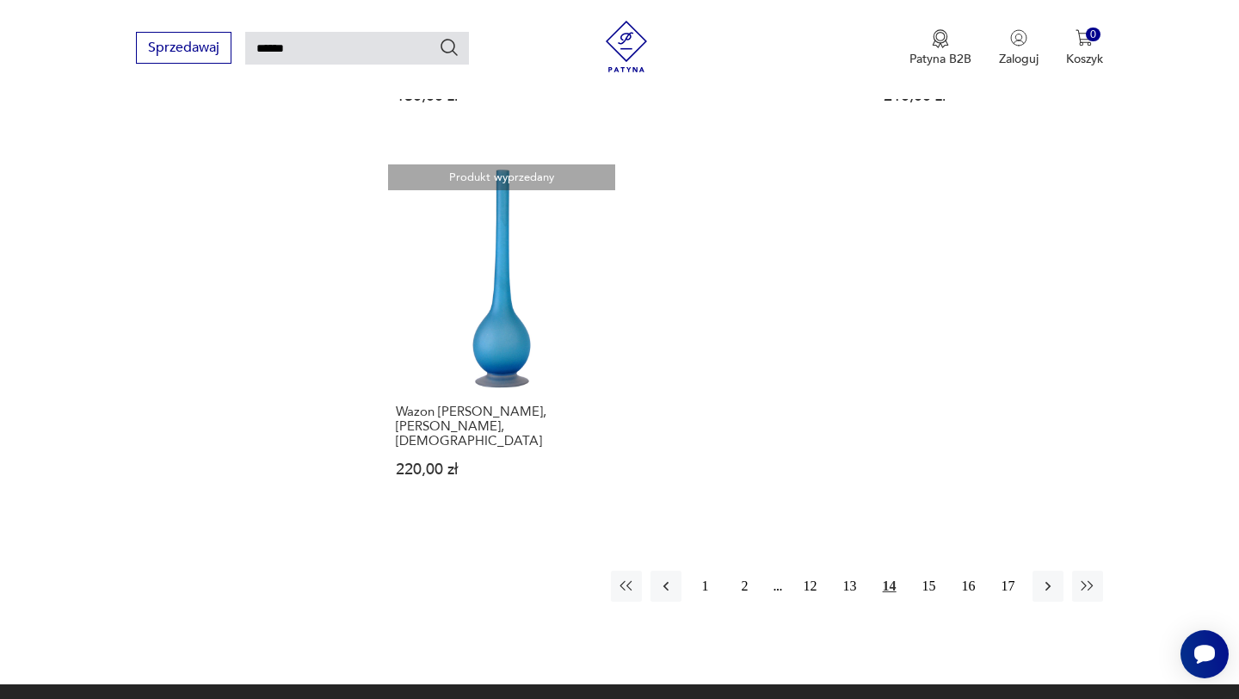
scroll to position [2035, 0]
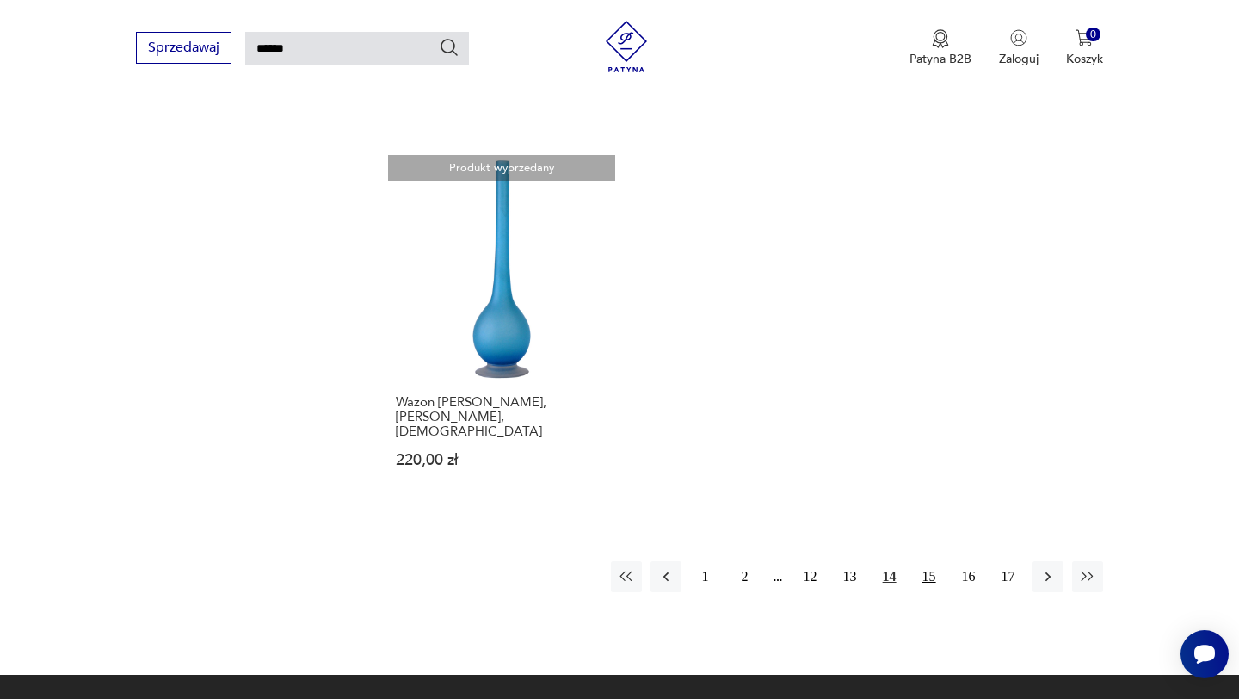
click at [918, 569] on button "15" at bounding box center [929, 576] width 31 height 31
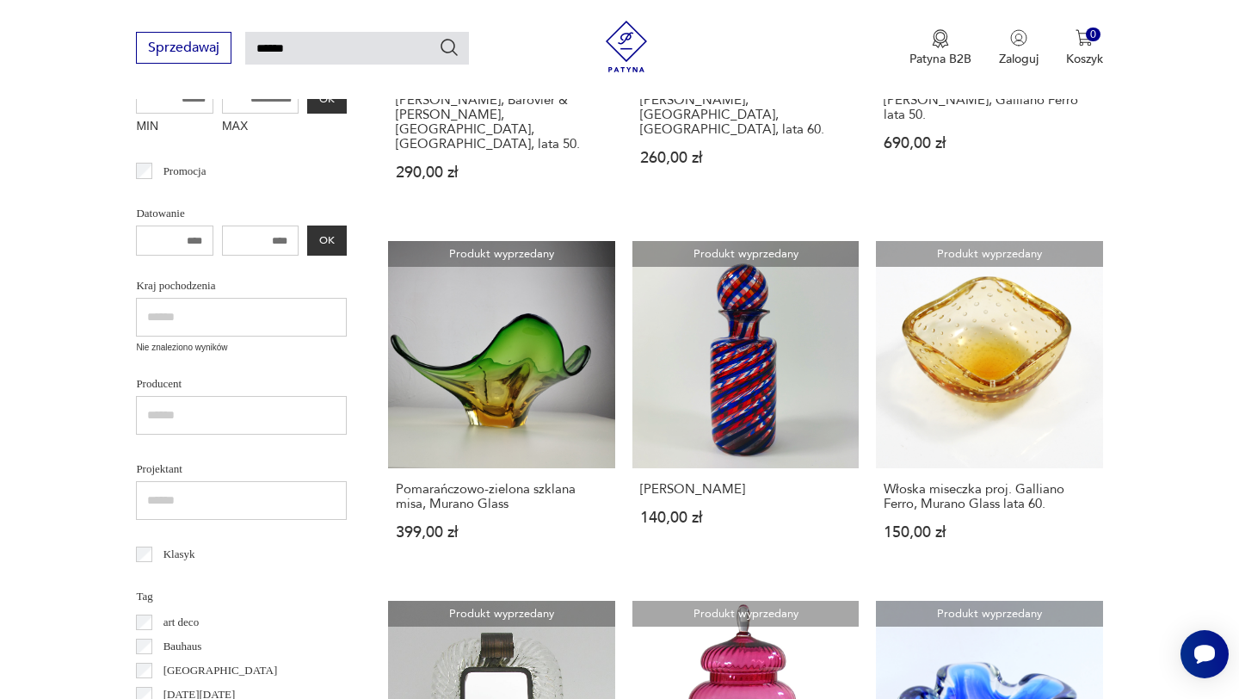
scroll to position [538, 0]
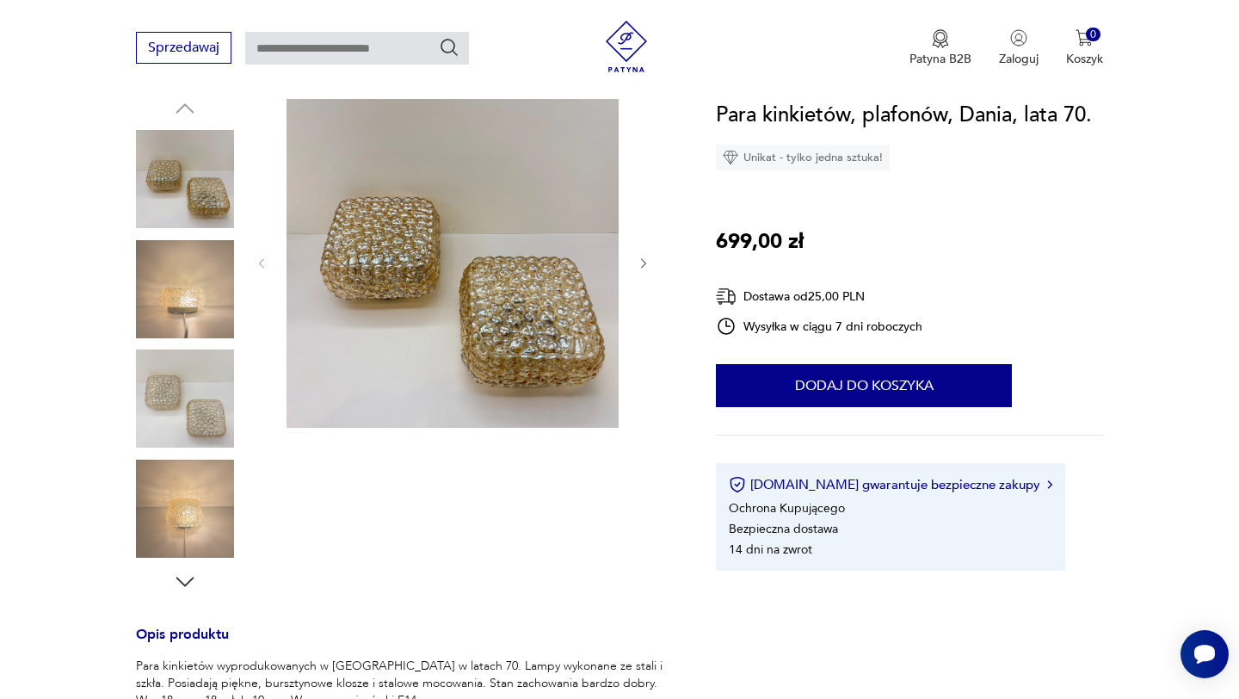
scroll to position [184, 0]
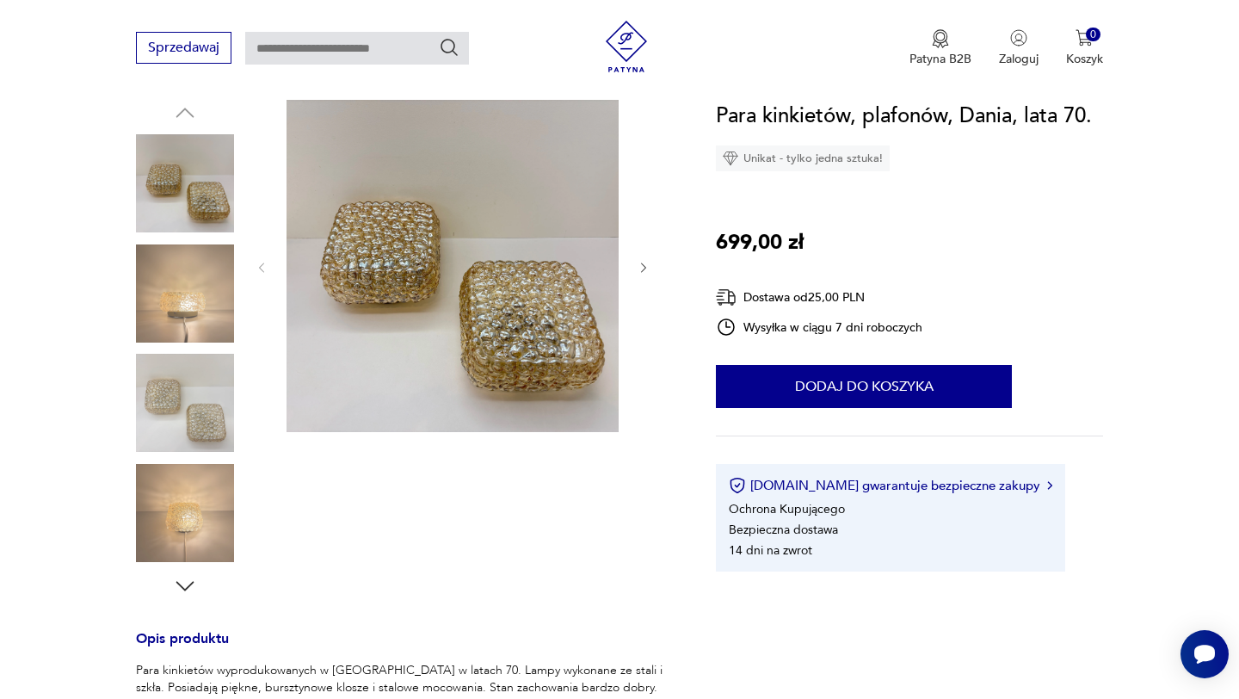
click at [185, 292] on img at bounding box center [185, 293] width 98 height 98
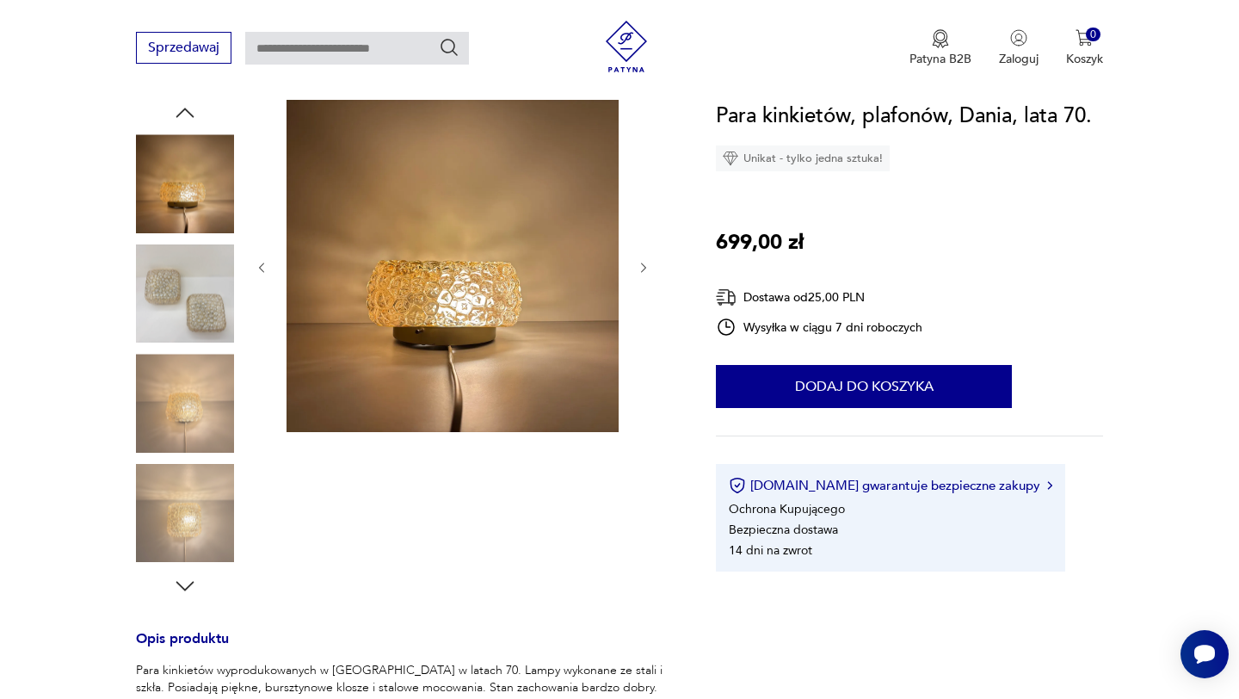
click at [197, 351] on div at bounding box center [185, 240] width 98 height 430
click at [201, 407] on img at bounding box center [185, 403] width 98 height 98
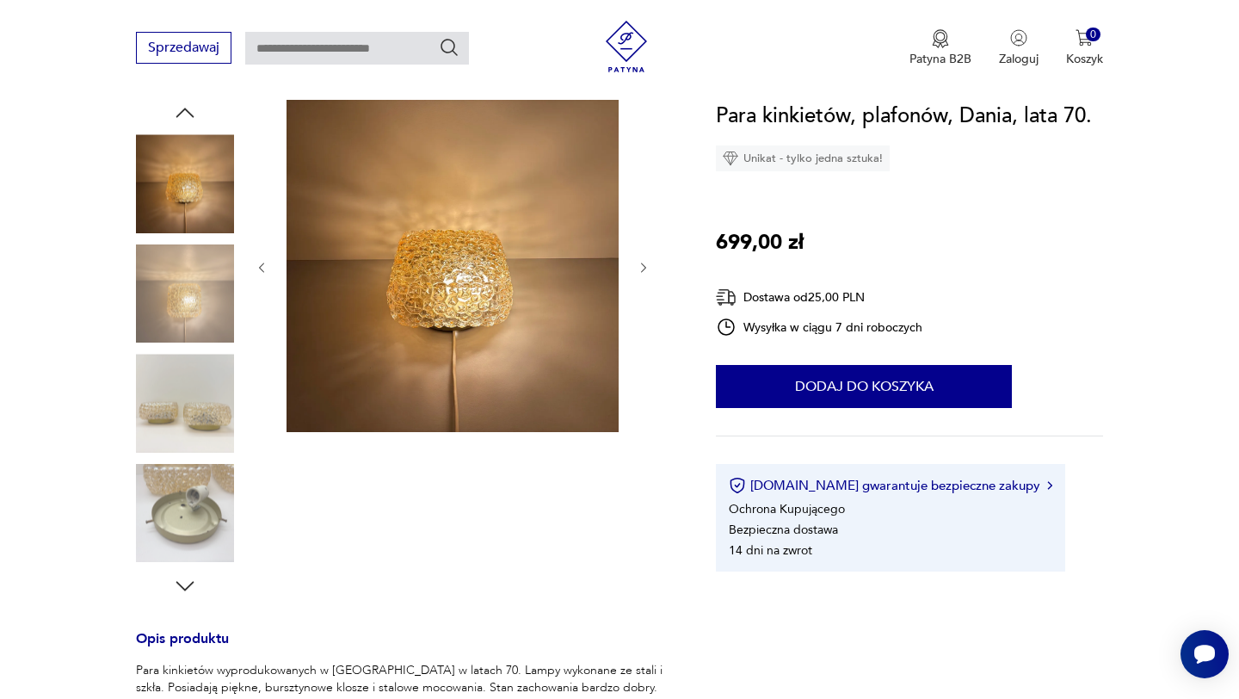
click at [201, 467] on img at bounding box center [185, 513] width 98 height 98
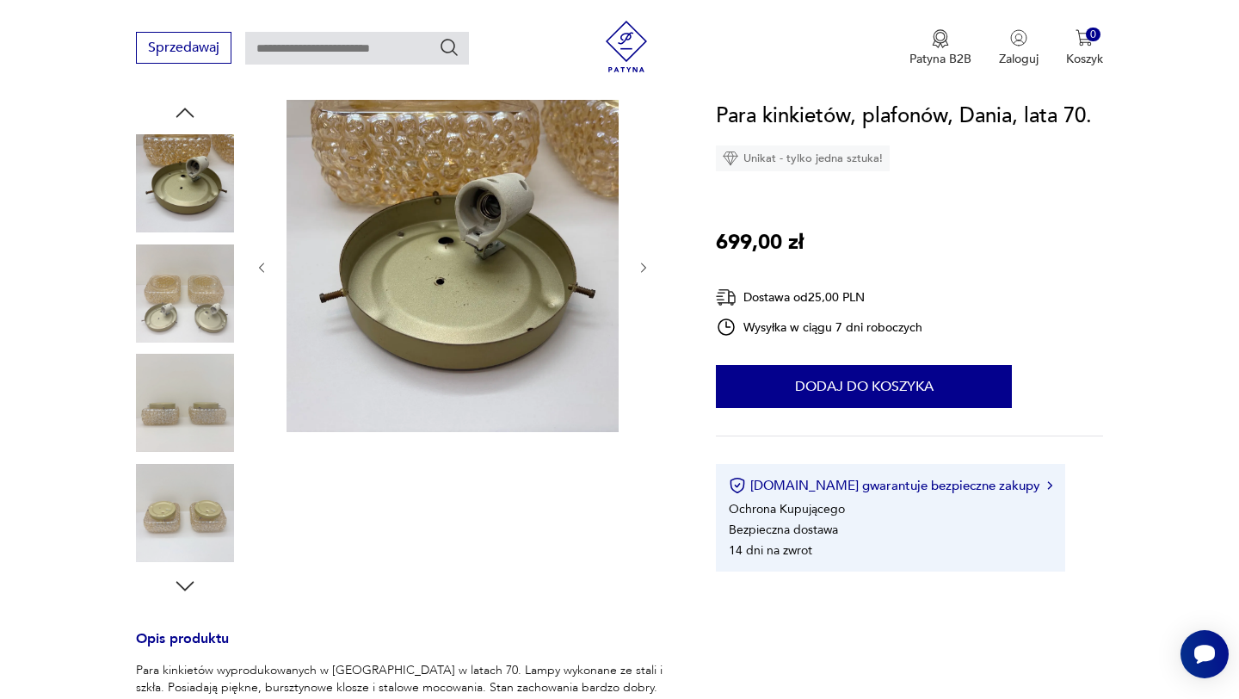
click at [169, 186] on img at bounding box center [185, 183] width 98 height 98
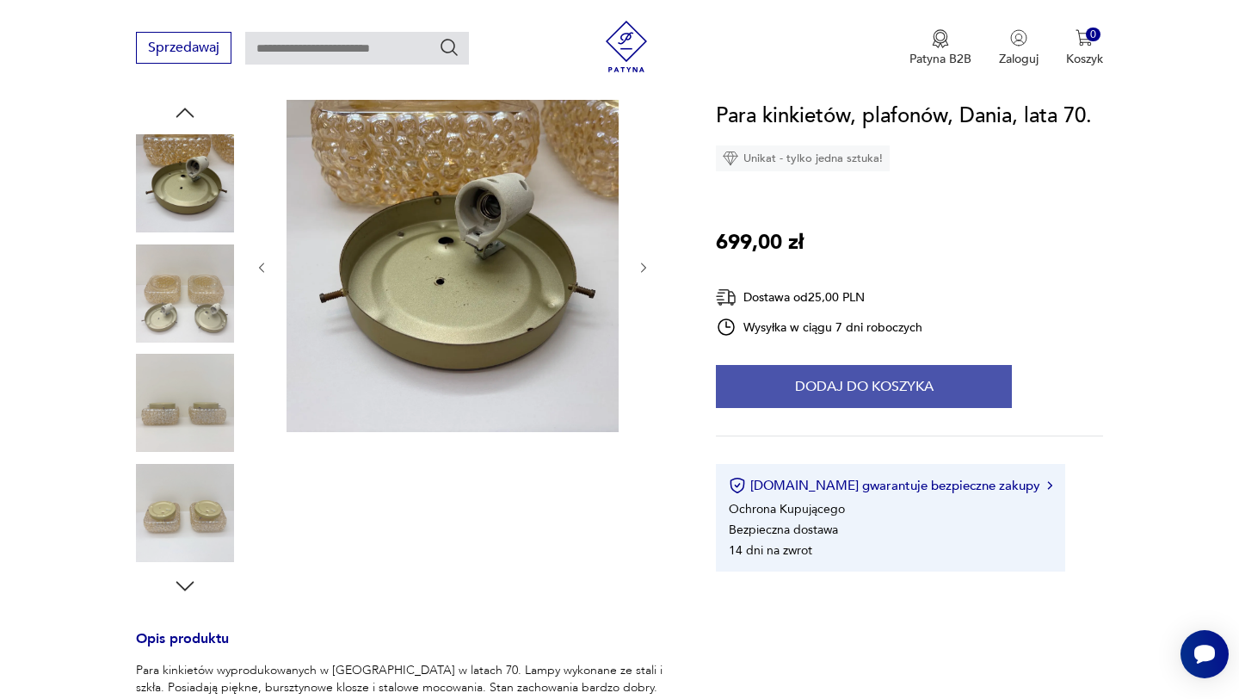
scroll to position [0, 0]
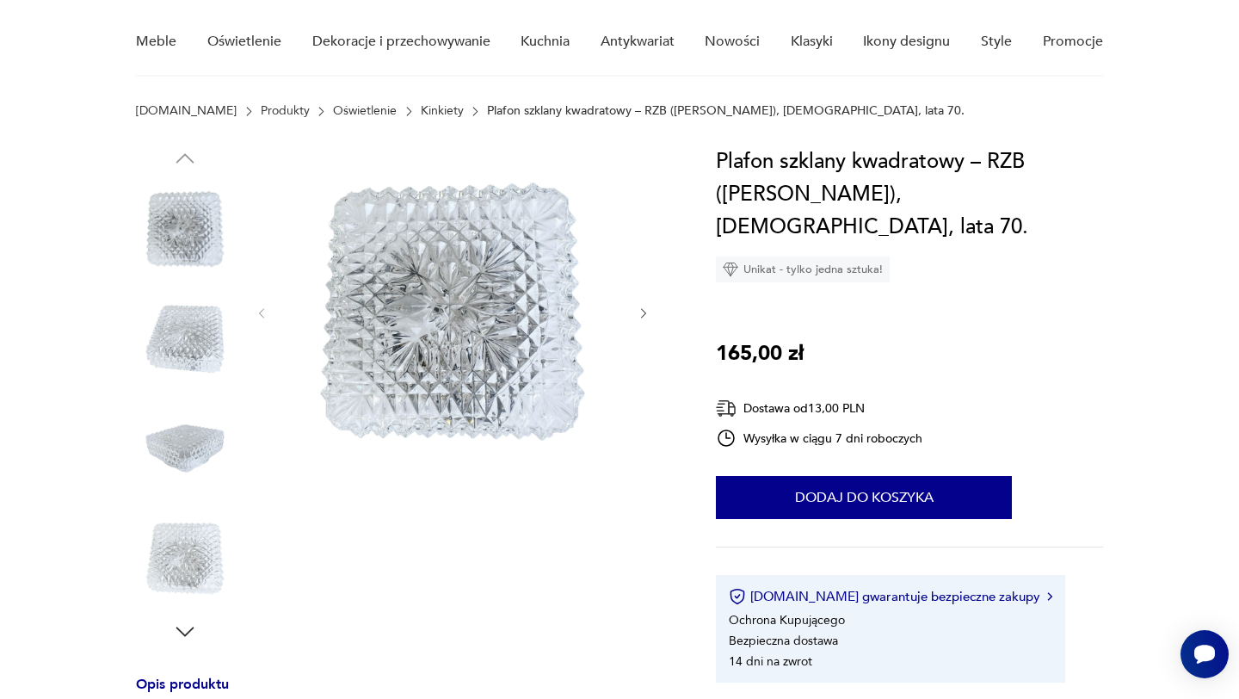
scroll to position [138, 0]
